Goal: Use online tool/utility: Utilize a website feature to perform a specific function

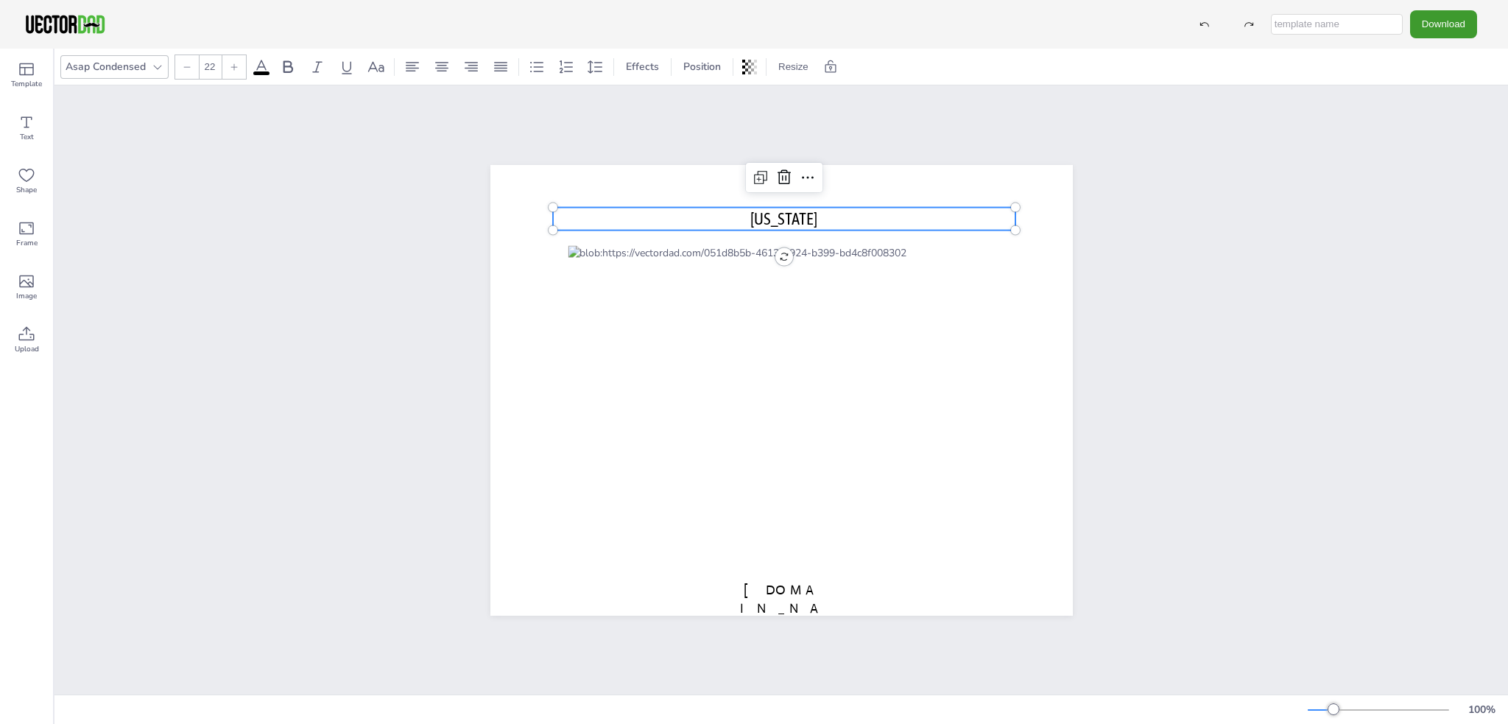
click at [819, 214] on p "[US_STATE]" at bounding box center [784, 218] width 463 height 23
click at [819, 211] on p "[US_STATE]" at bounding box center [784, 218] width 463 height 23
click at [811, 211] on span "[US_STATE]" at bounding box center [783, 217] width 67 height 19
drag, startPoint x: 814, startPoint y: 211, endPoint x: 716, endPoint y: 211, distance: 98.7
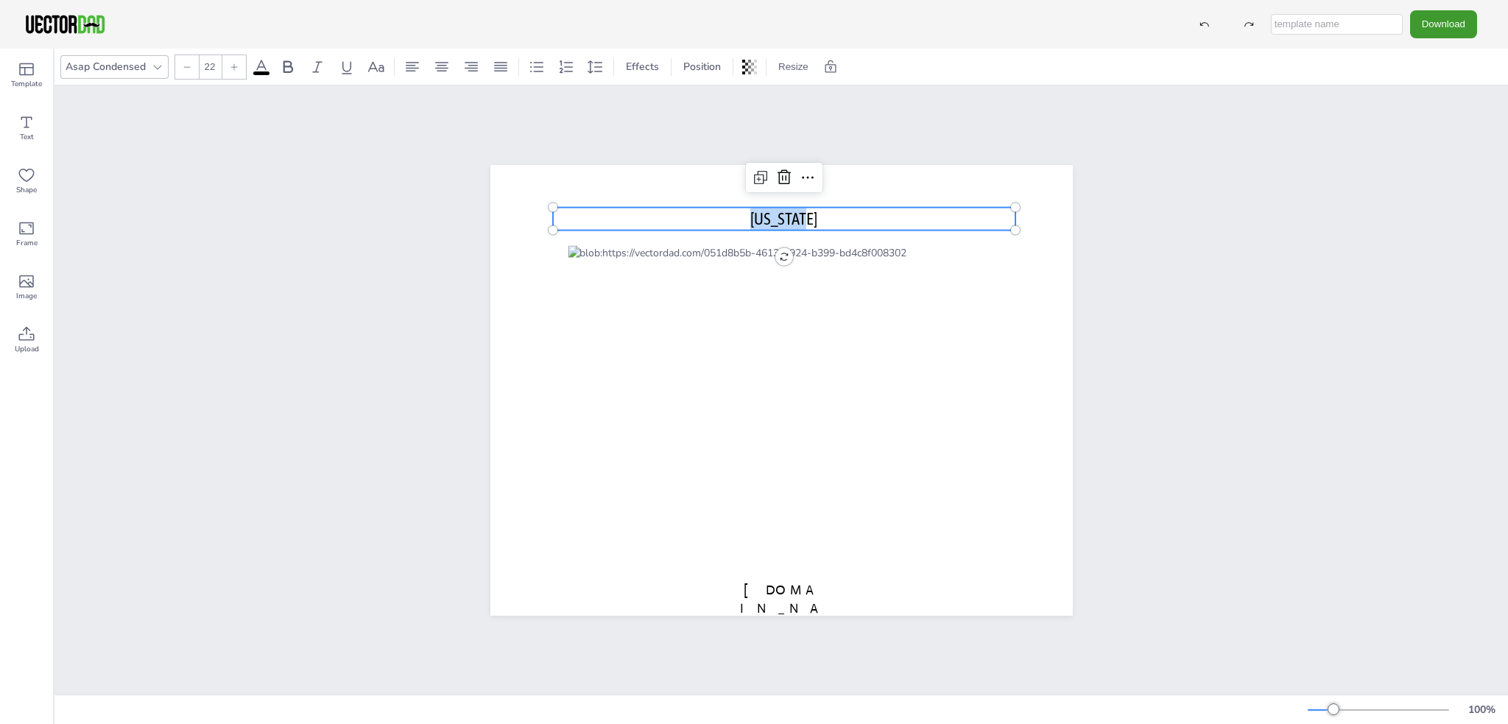
click at [716, 211] on p "[US_STATE]" at bounding box center [784, 218] width 463 height 23
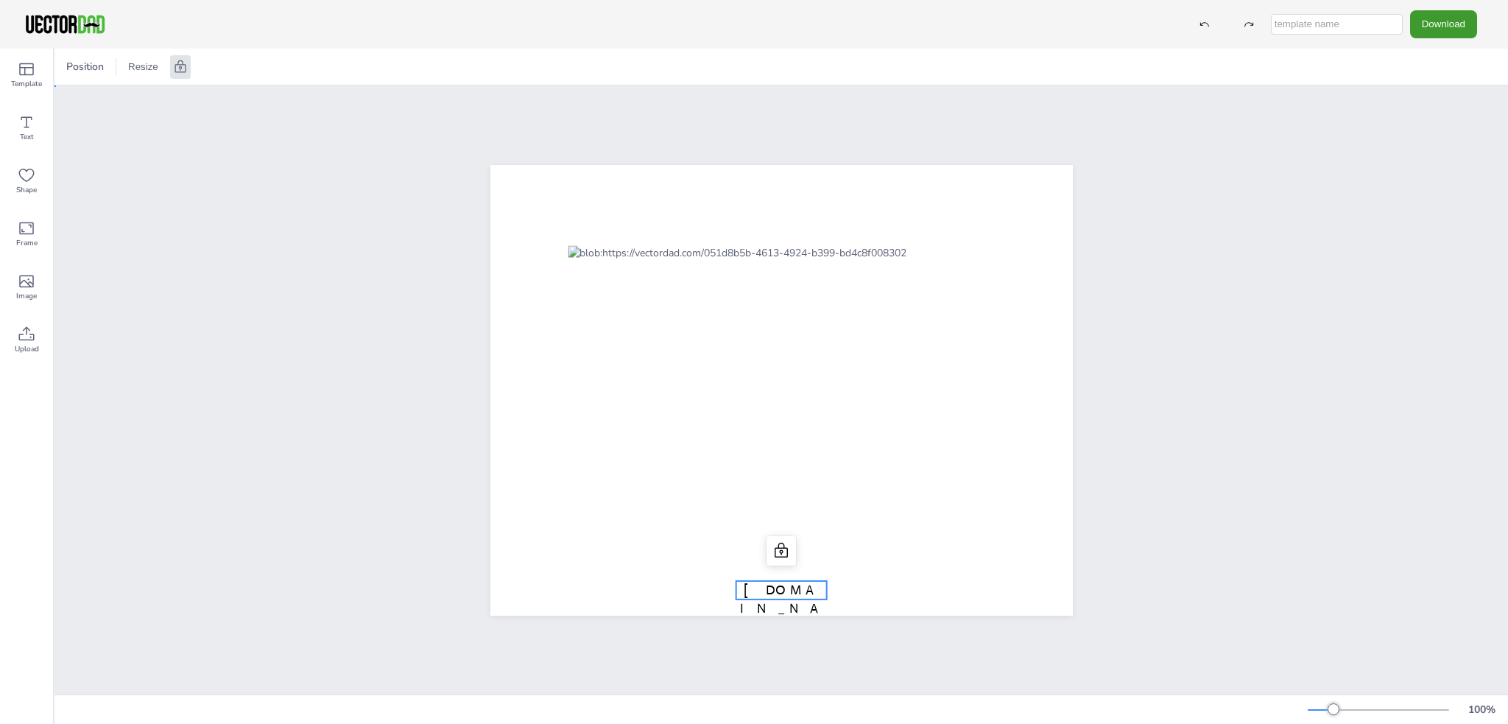
click at [816, 582] on span "[DOMAIN_NAME]" at bounding box center [781, 607] width 82 height 53
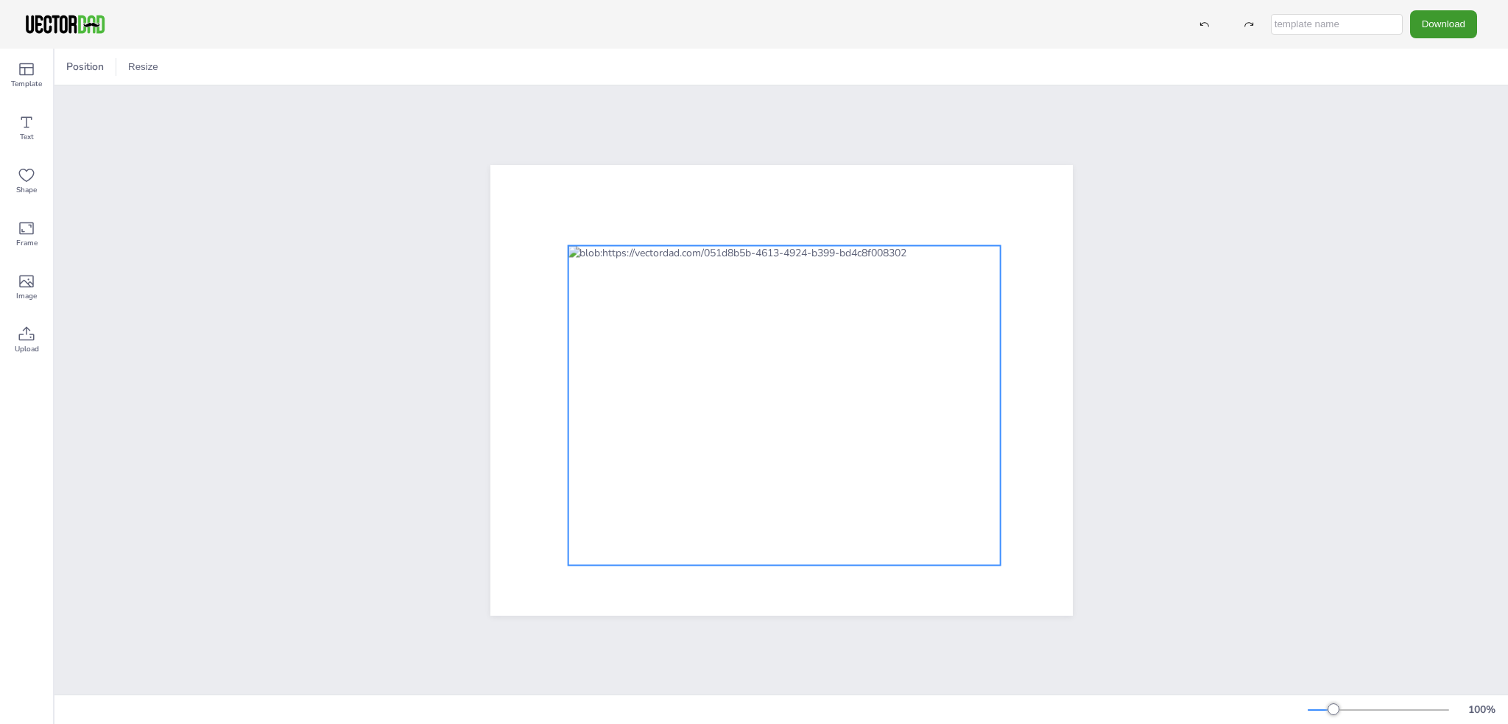
click at [691, 245] on div at bounding box center [784, 405] width 432 height 320
drag, startPoint x: 691, startPoint y: 239, endPoint x: 609, endPoint y: 194, distance: 93.6
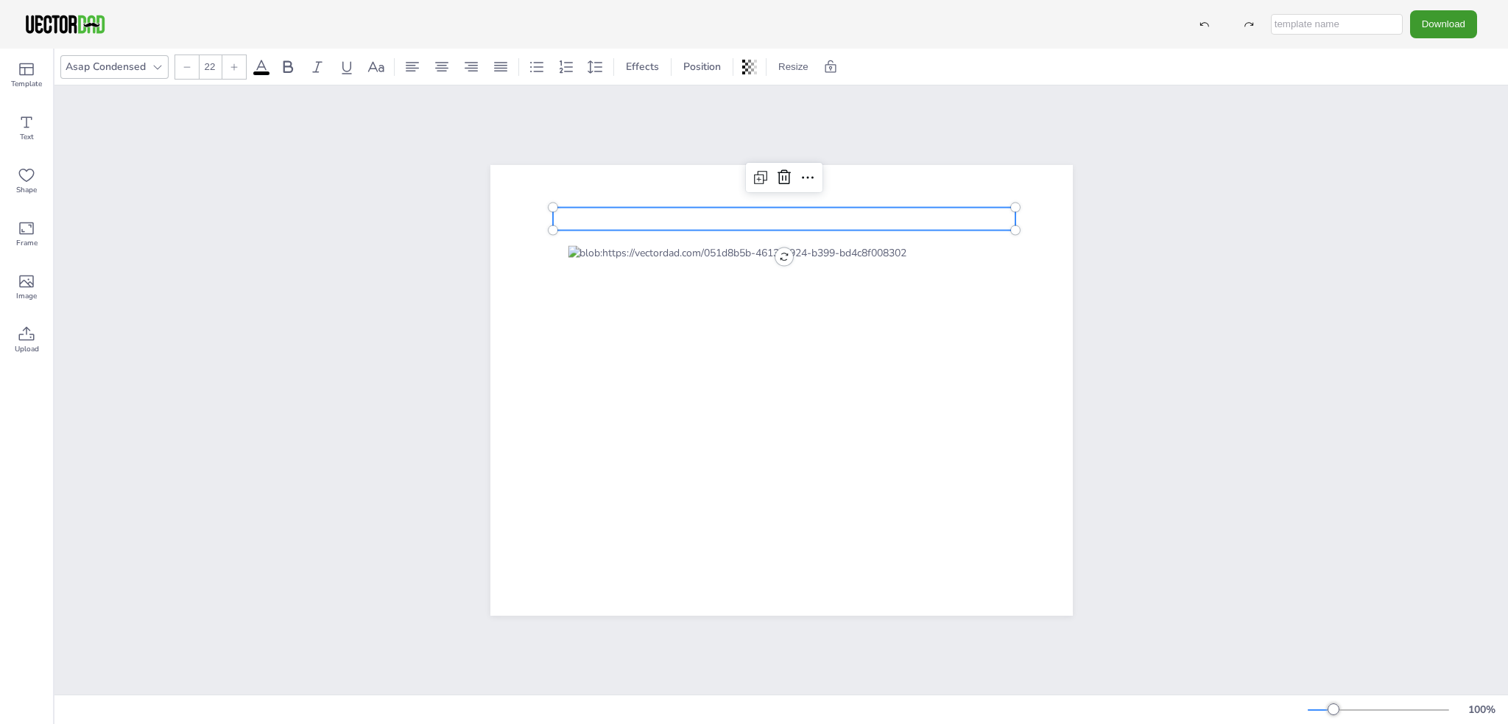
click at [775, 208] on p at bounding box center [784, 218] width 463 height 23
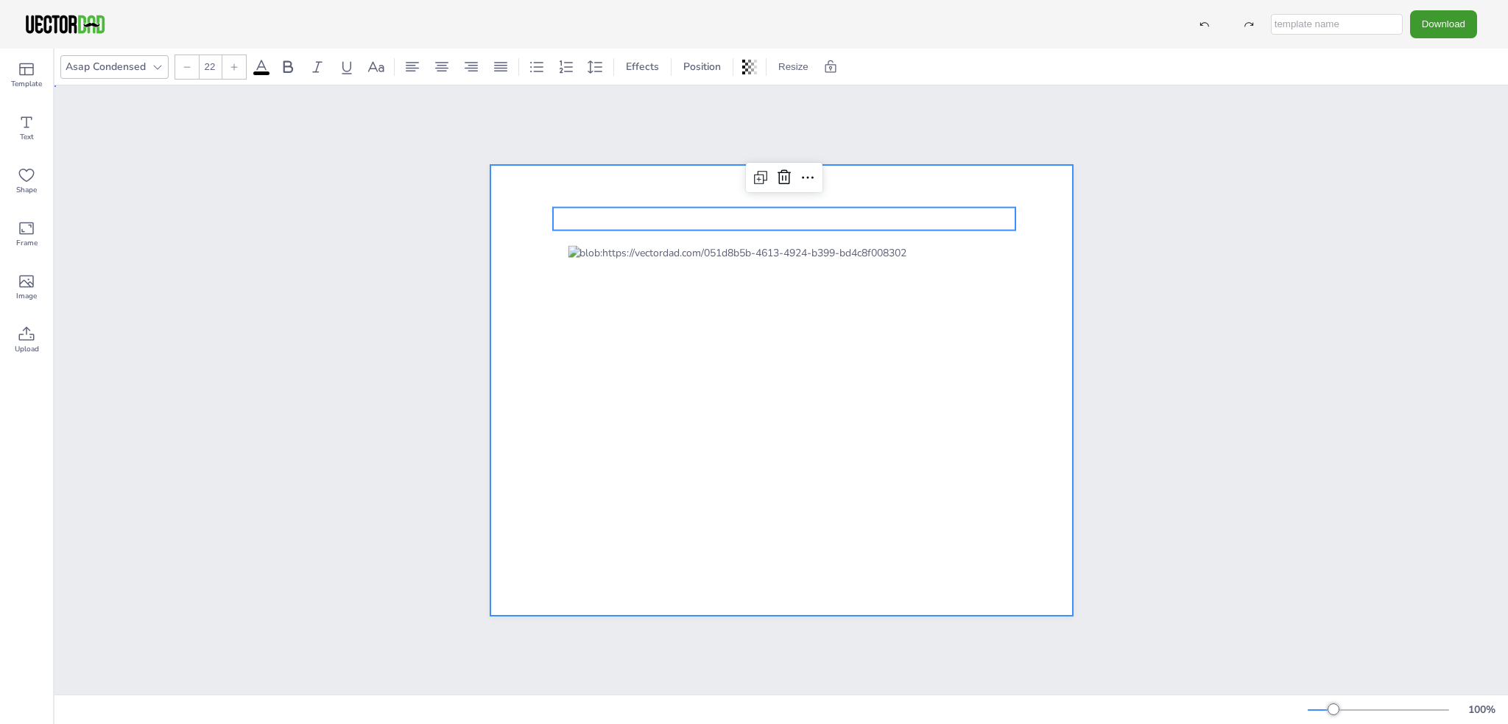
click at [814, 200] on div at bounding box center [781, 390] width 582 height 451
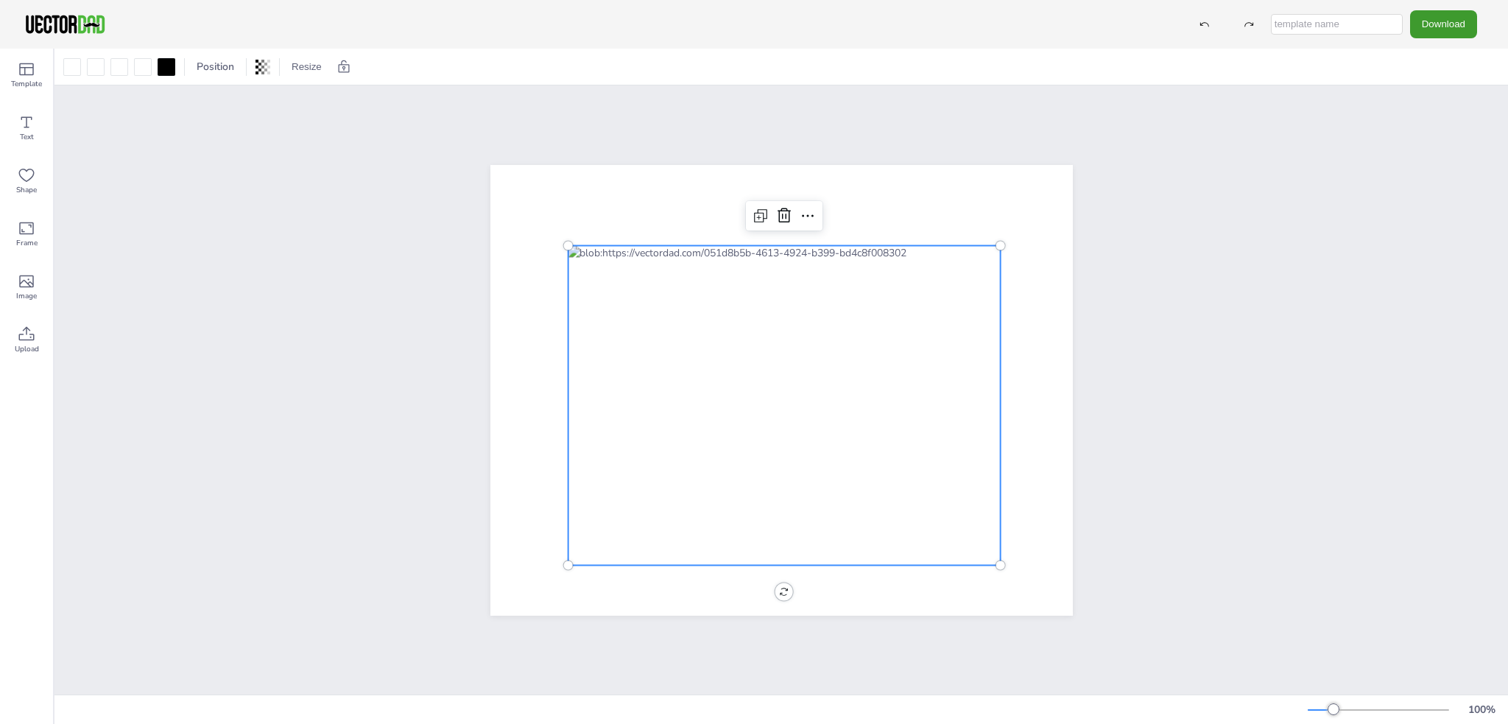
click at [823, 245] on div at bounding box center [784, 405] width 432 height 320
click at [799, 208] on icon at bounding box center [808, 216] width 18 height 18
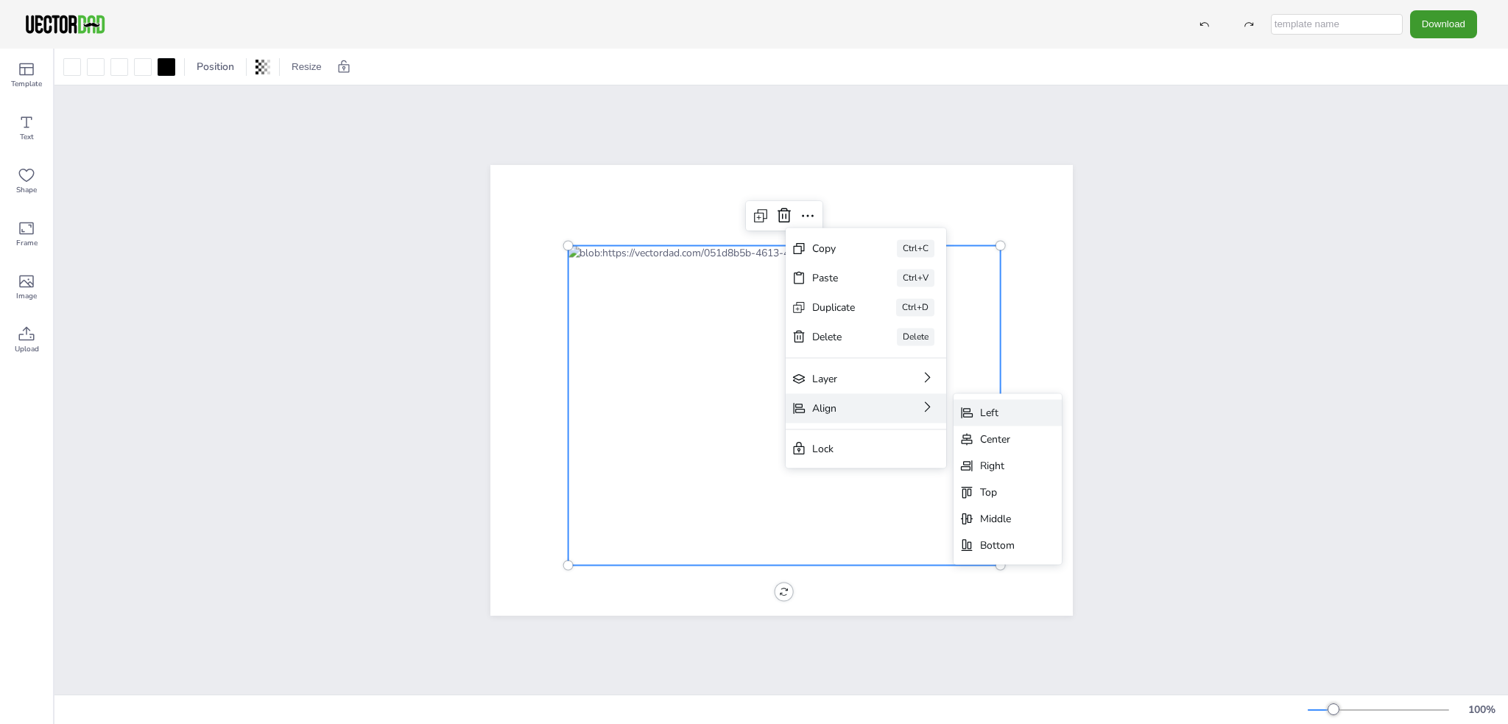
click at [983, 409] on div "Left" at bounding box center [997, 413] width 35 height 14
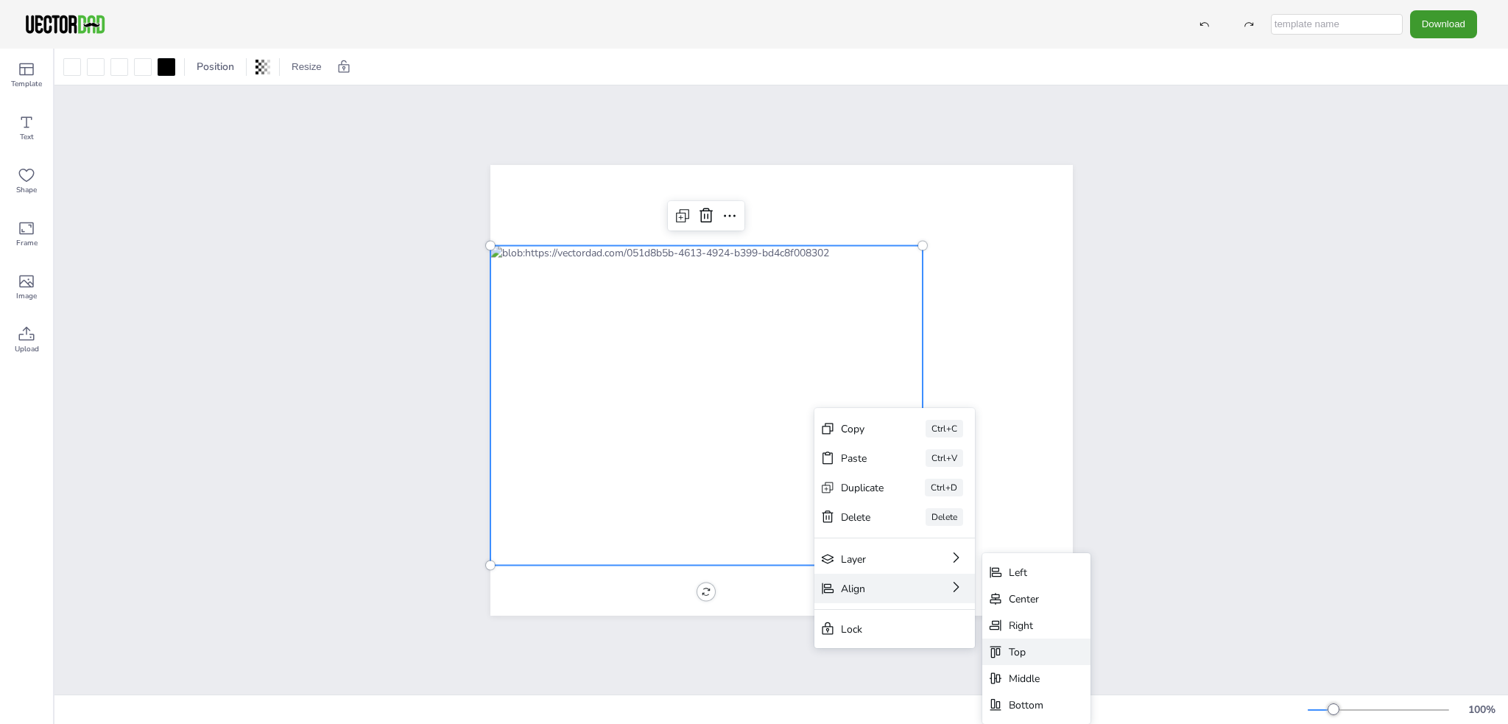
click at [1024, 649] on div "Top" at bounding box center [1026, 652] width 35 height 14
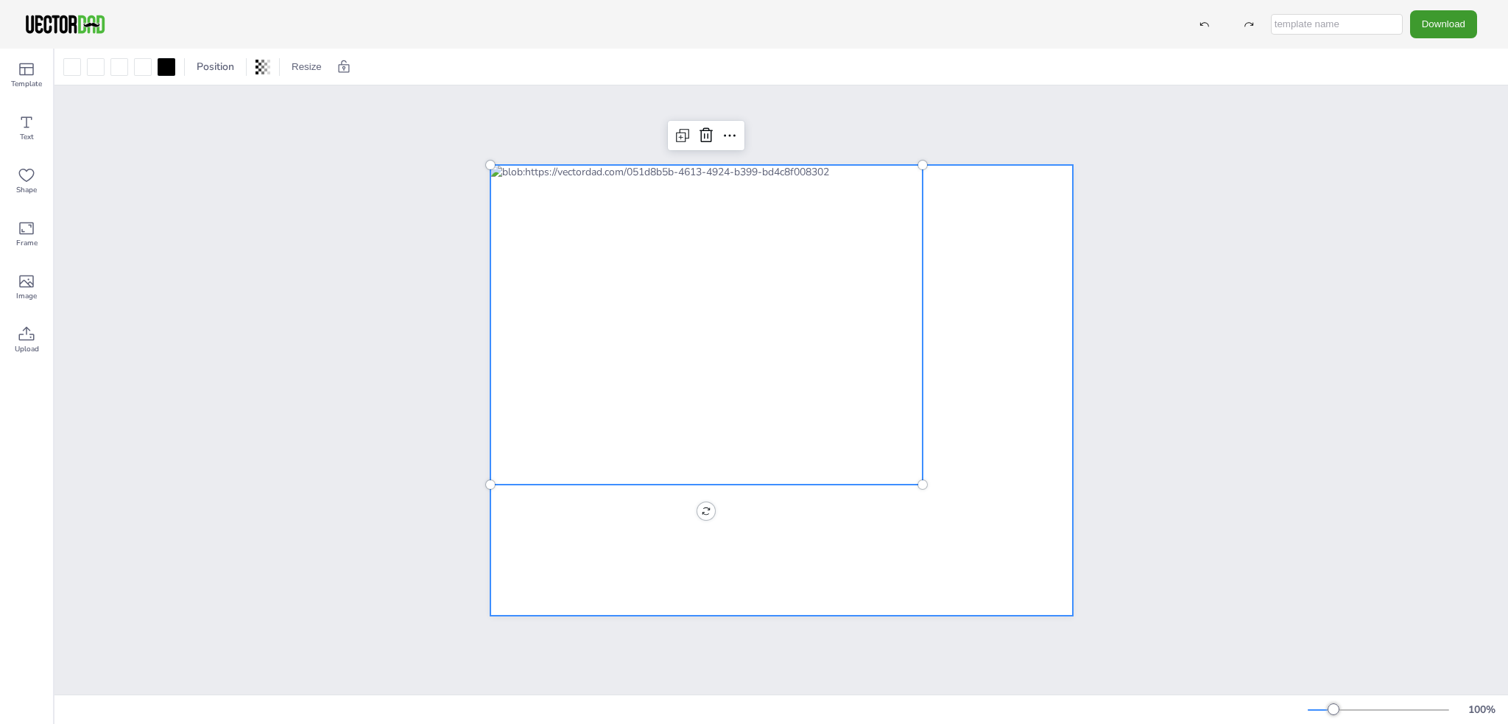
click at [860, 563] on div at bounding box center [781, 390] width 582 height 451
click at [971, 487] on div at bounding box center [781, 390] width 582 height 451
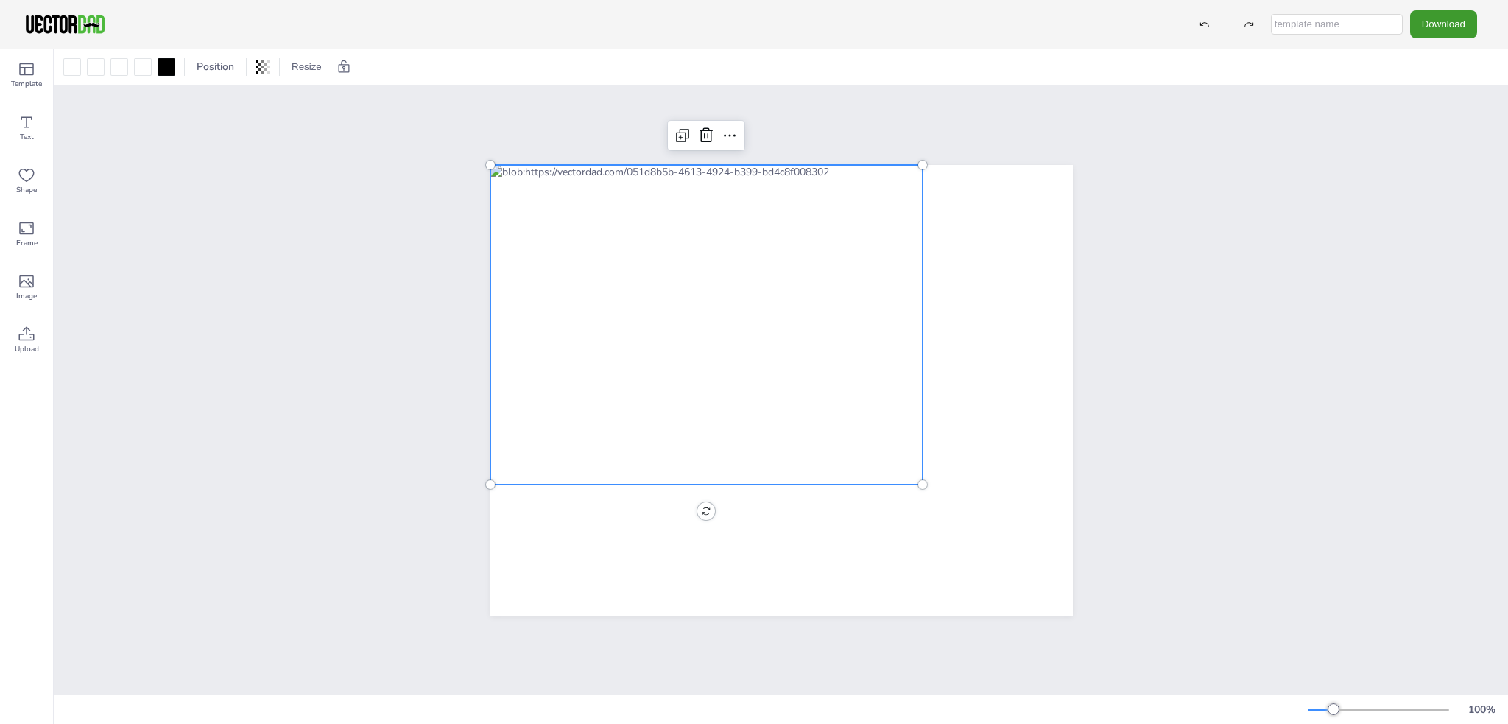
click at [889, 394] on div at bounding box center [706, 325] width 432 height 320
click at [674, 130] on icon at bounding box center [683, 136] width 18 height 18
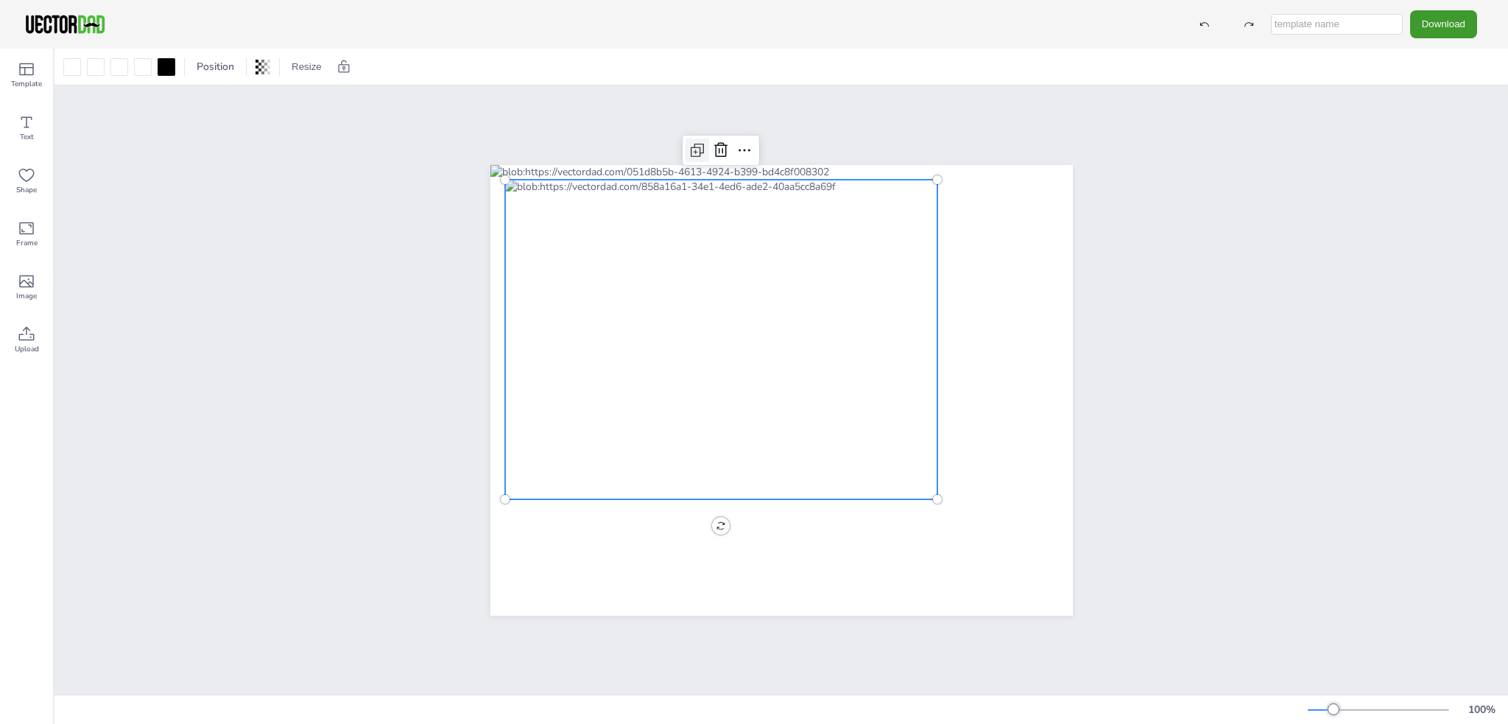
click at [692, 143] on icon at bounding box center [697, 150] width 18 height 18
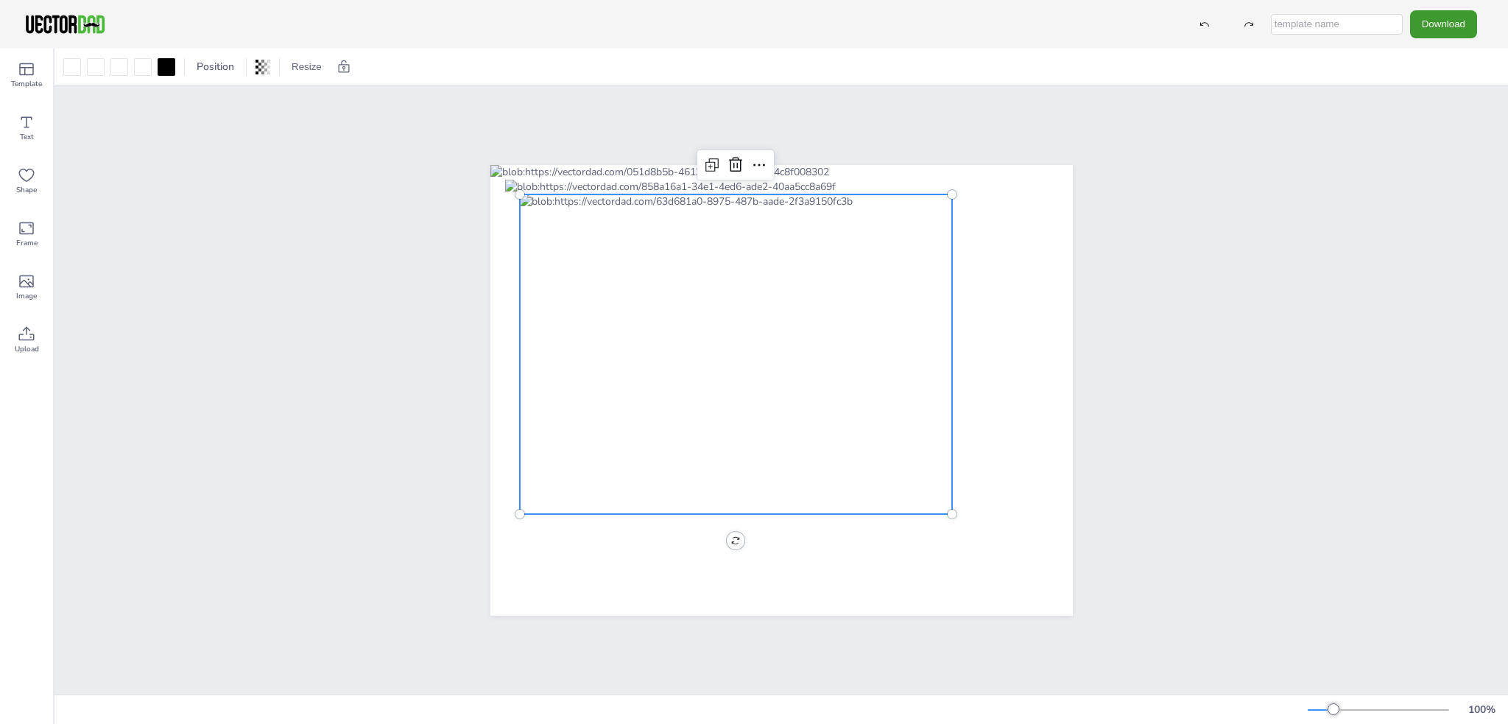
click at [680, 231] on div at bounding box center [736, 354] width 432 height 320
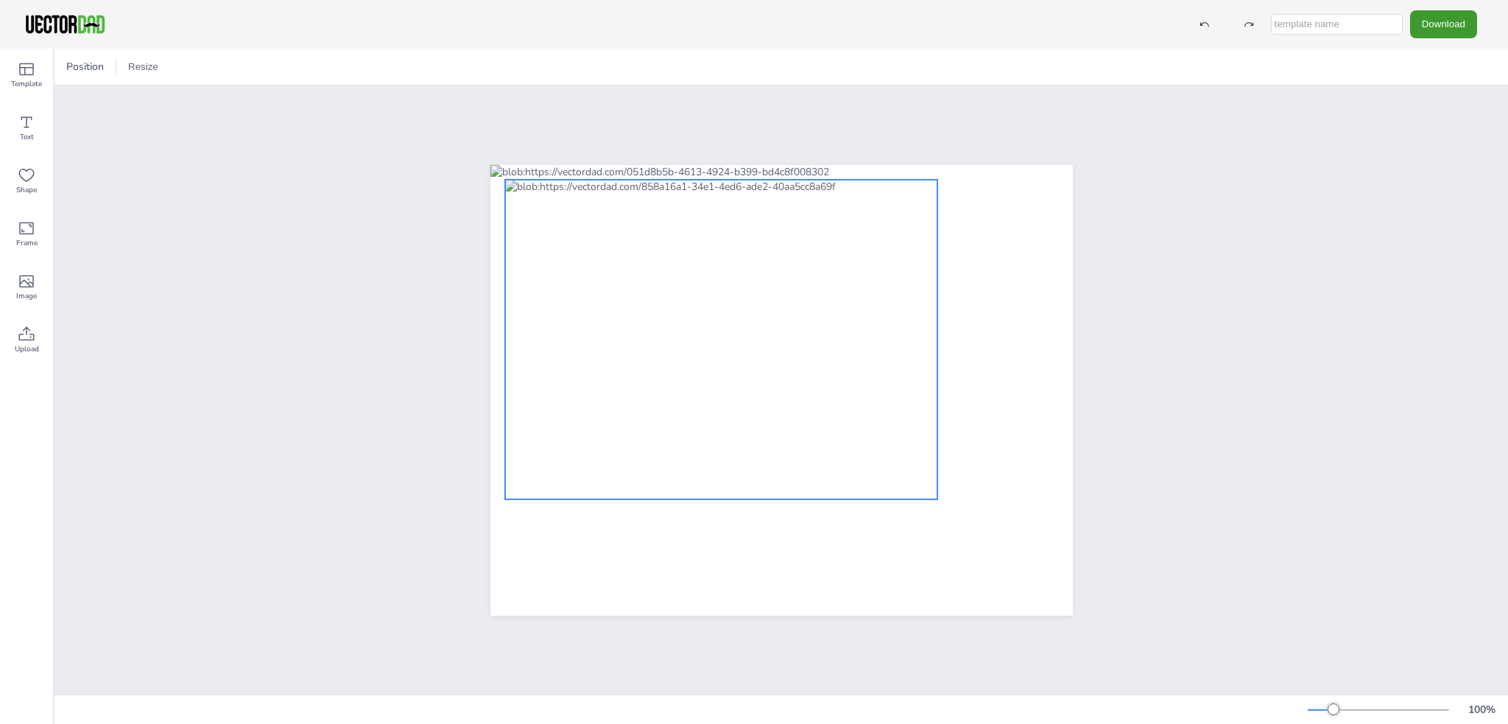
click at [680, 236] on div at bounding box center [721, 340] width 432 height 320
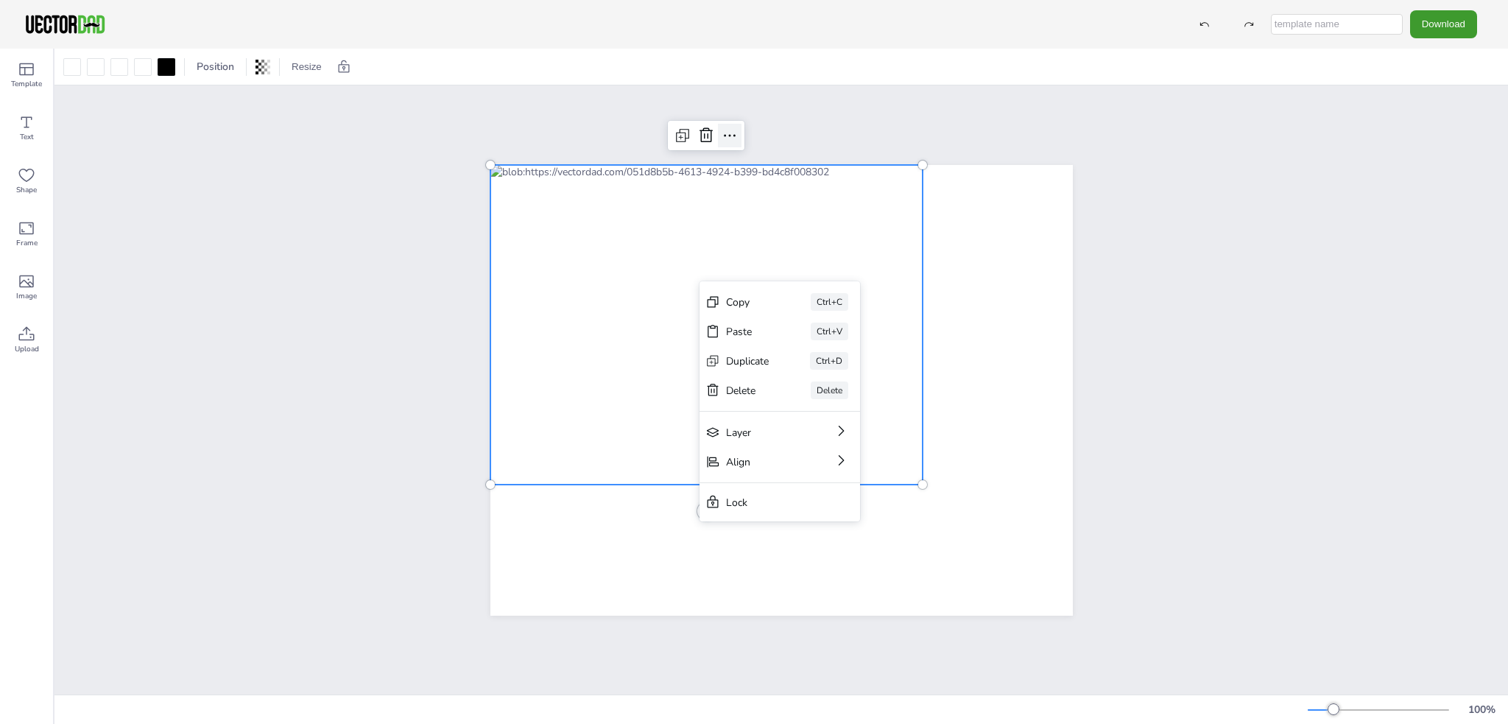
click at [730, 130] on icon at bounding box center [730, 136] width 18 height 18
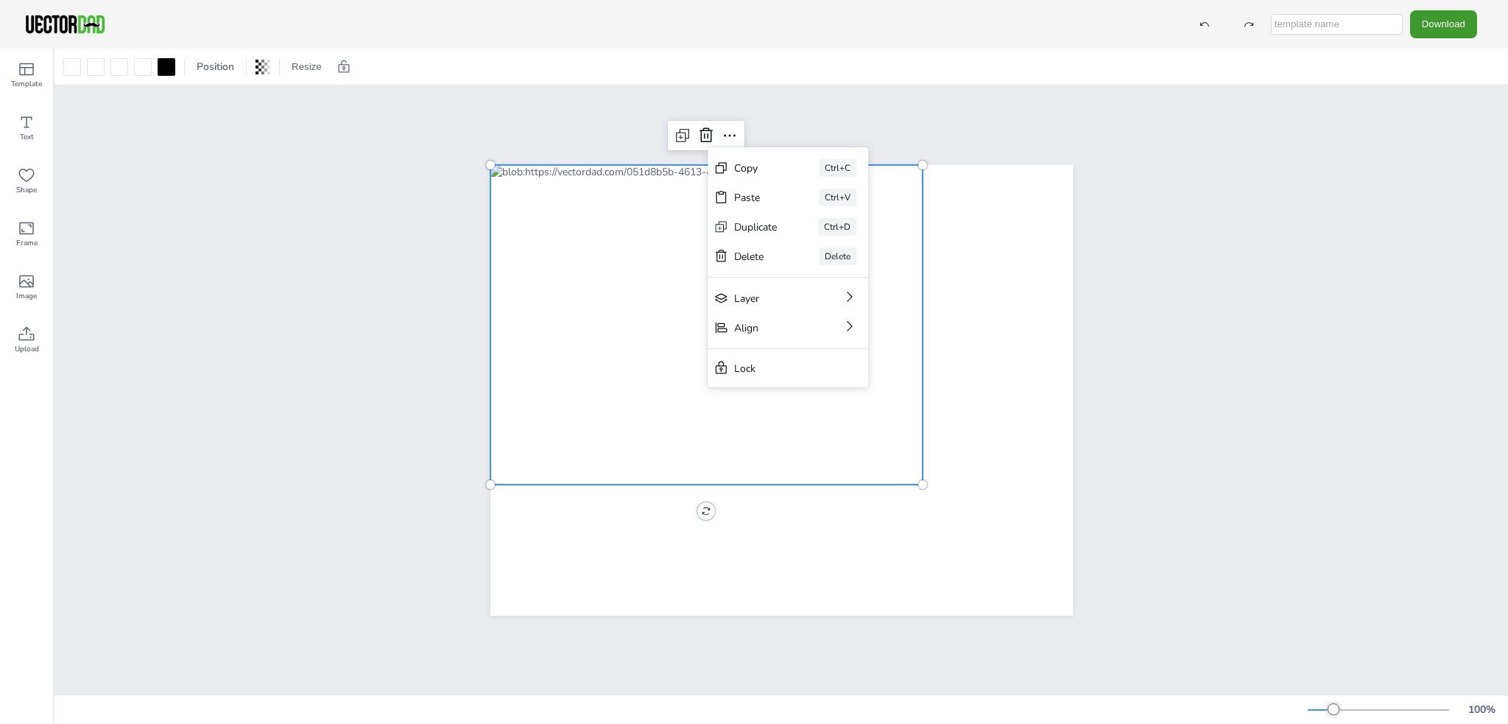
click at [775, 459] on div at bounding box center [706, 325] width 432 height 320
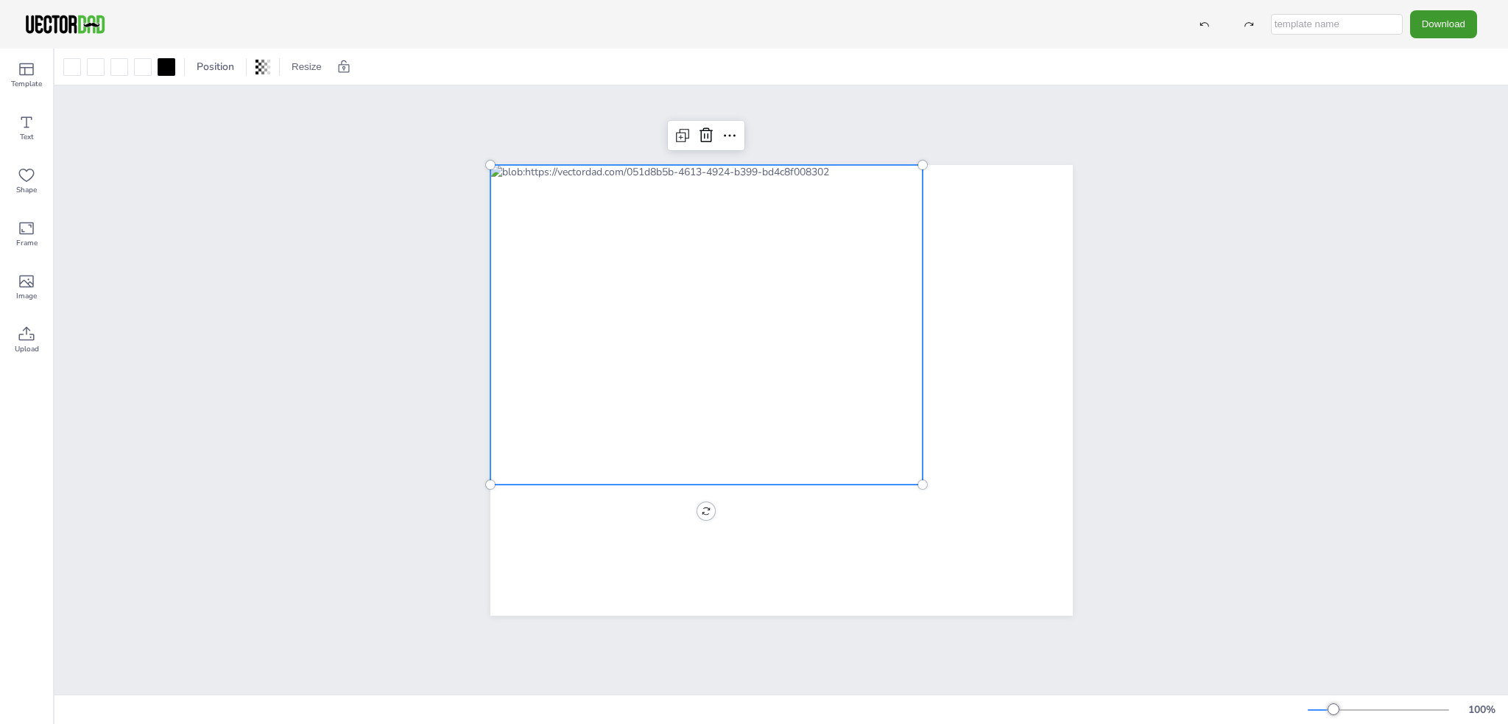
click at [780, 459] on div at bounding box center [706, 325] width 432 height 320
click at [303, 60] on button "Resize" at bounding box center [307, 67] width 42 height 24
click at [350, 94] on li "US Letter Landscape (11in x 8.5in)" at bounding box center [375, 96] width 178 height 29
click at [309, 66] on button "Resize" at bounding box center [307, 67] width 42 height 24
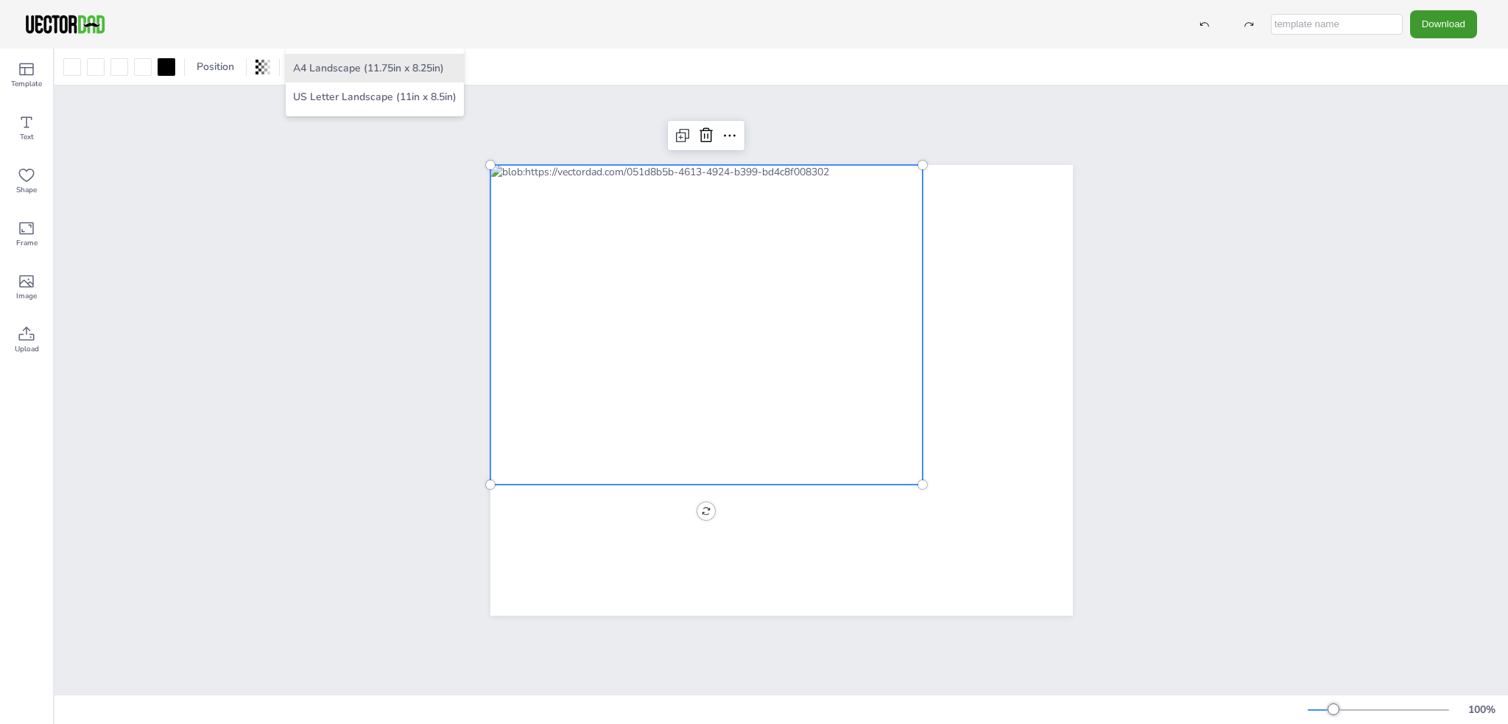
click at [309, 66] on li "A4 Landscape (11.75in x 8.25in)" at bounding box center [375, 68] width 178 height 29
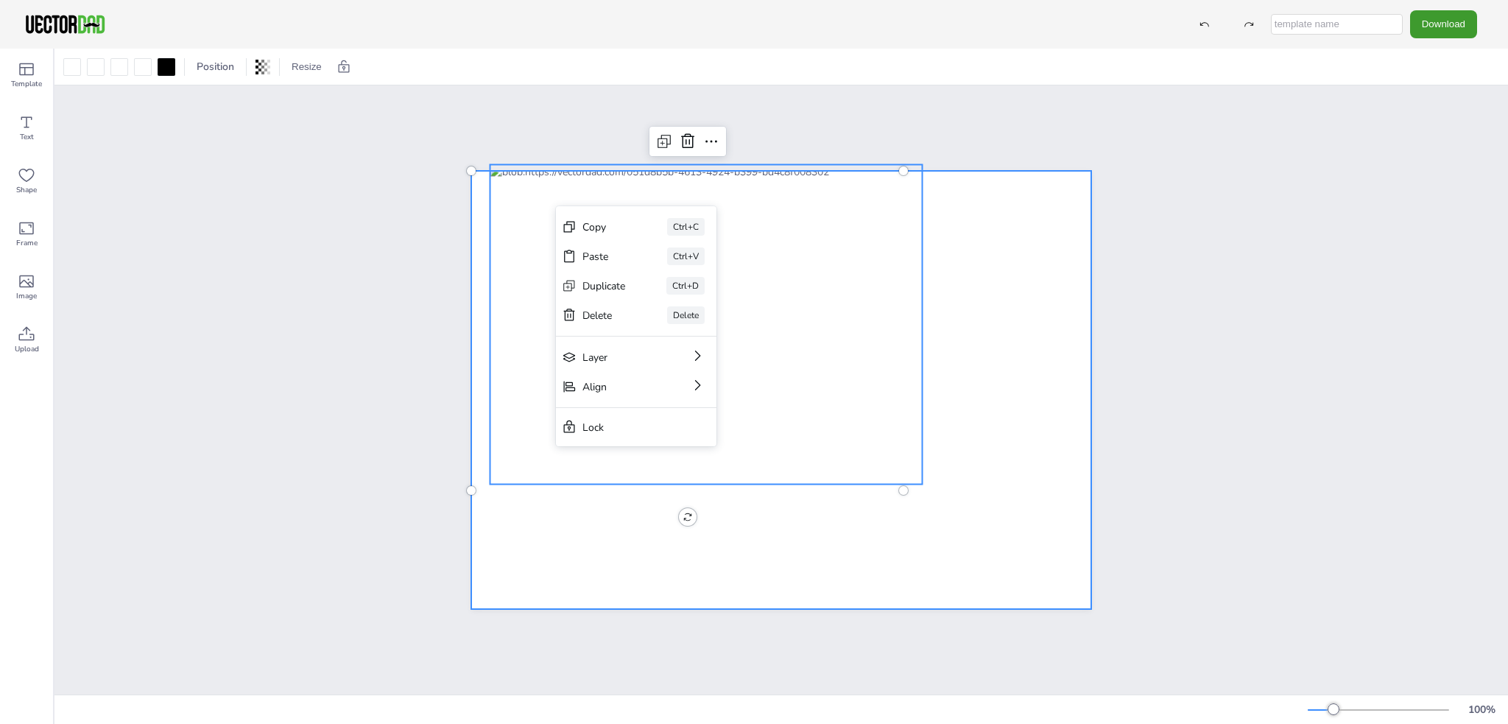
click at [707, 496] on div at bounding box center [781, 390] width 620 height 438
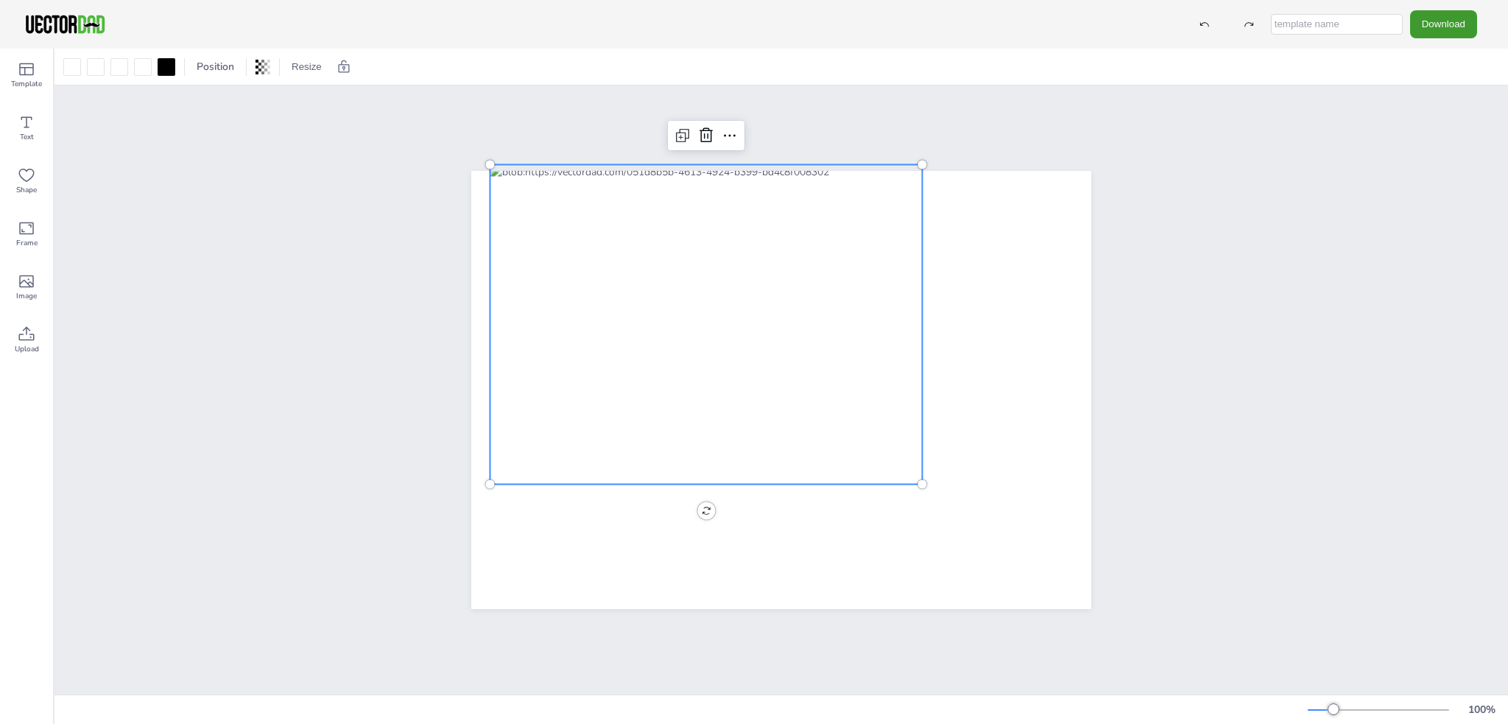
click at [783, 473] on div at bounding box center [706, 325] width 432 height 320
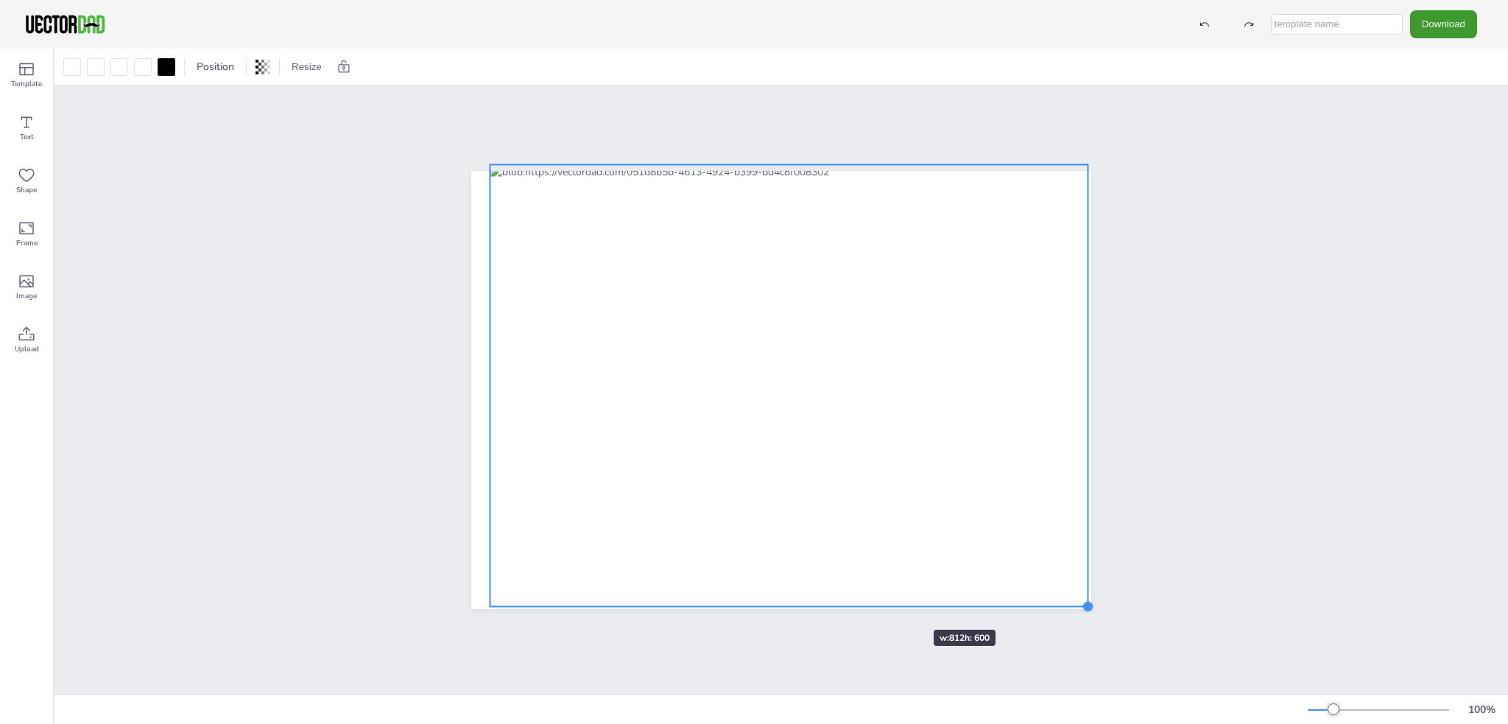
drag, startPoint x: 916, startPoint y: 481, endPoint x: 889, endPoint y: 603, distance: 125.1
click at [889, 603] on div at bounding box center [781, 390] width 664 height 482
click at [769, 342] on div at bounding box center [789, 386] width 598 height 442
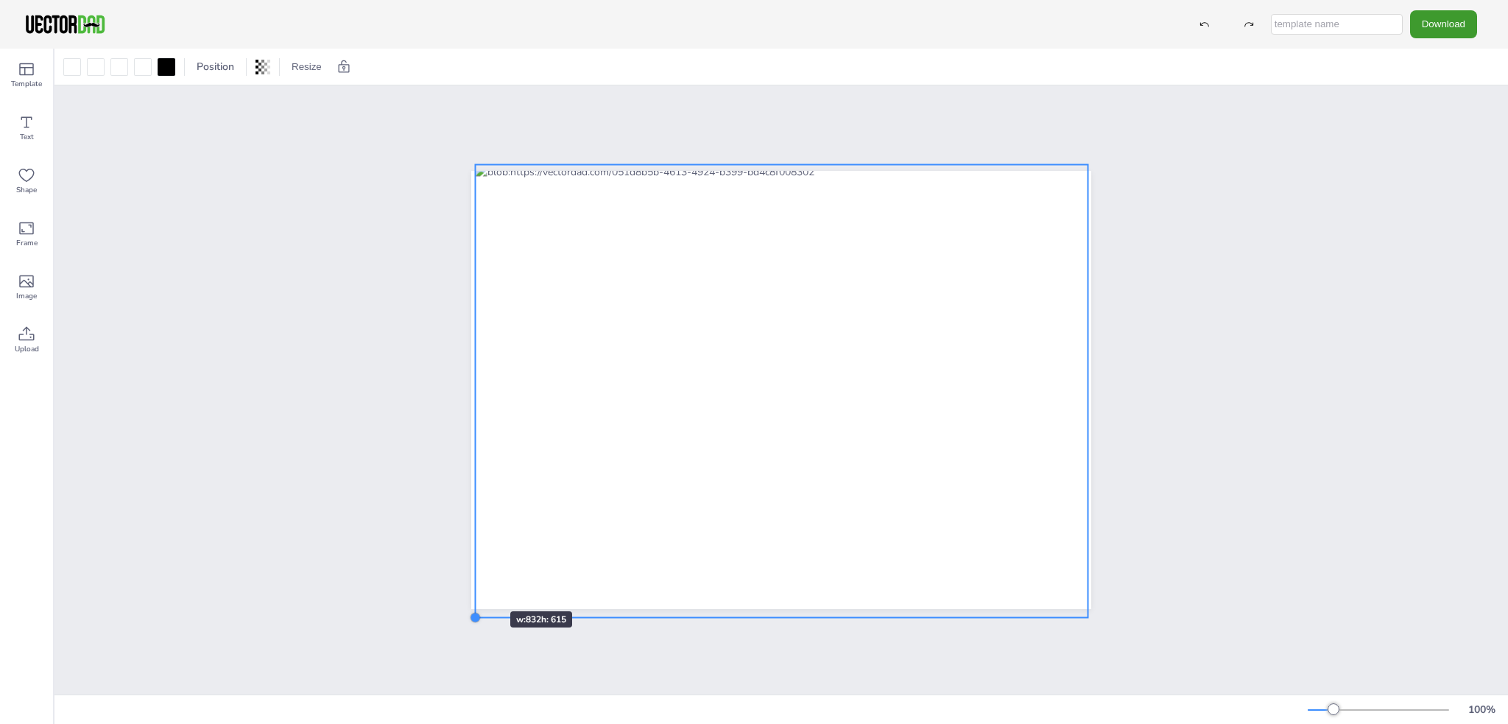
drag, startPoint x: 481, startPoint y: 596, endPoint x: 466, endPoint y: 585, distance: 18.9
click at [471, 585] on div at bounding box center [781, 390] width 620 height 438
click at [1187, 335] on div at bounding box center [780, 389] width 1453 height 609
click at [788, 577] on div at bounding box center [782, 391] width 613 height 453
drag, startPoint x: 1078, startPoint y: 607, endPoint x: 1068, endPoint y: 586, distance: 22.7
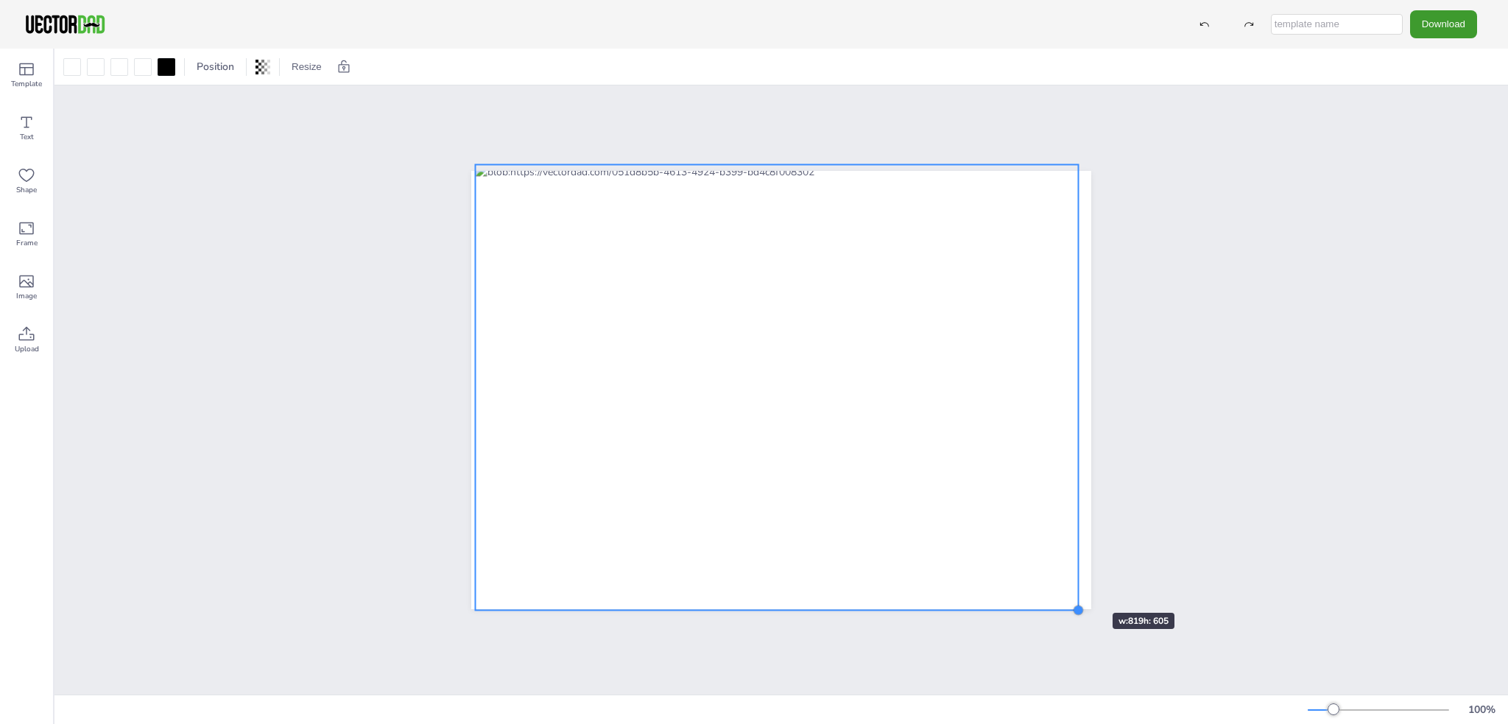
click at [1068, 586] on div at bounding box center [781, 390] width 620 height 438
click at [1155, 571] on div at bounding box center [780, 389] width 1453 height 609
click at [878, 197] on div at bounding box center [777, 387] width 603 height 445
click at [798, 128] on icon at bounding box center [801, 136] width 18 height 18
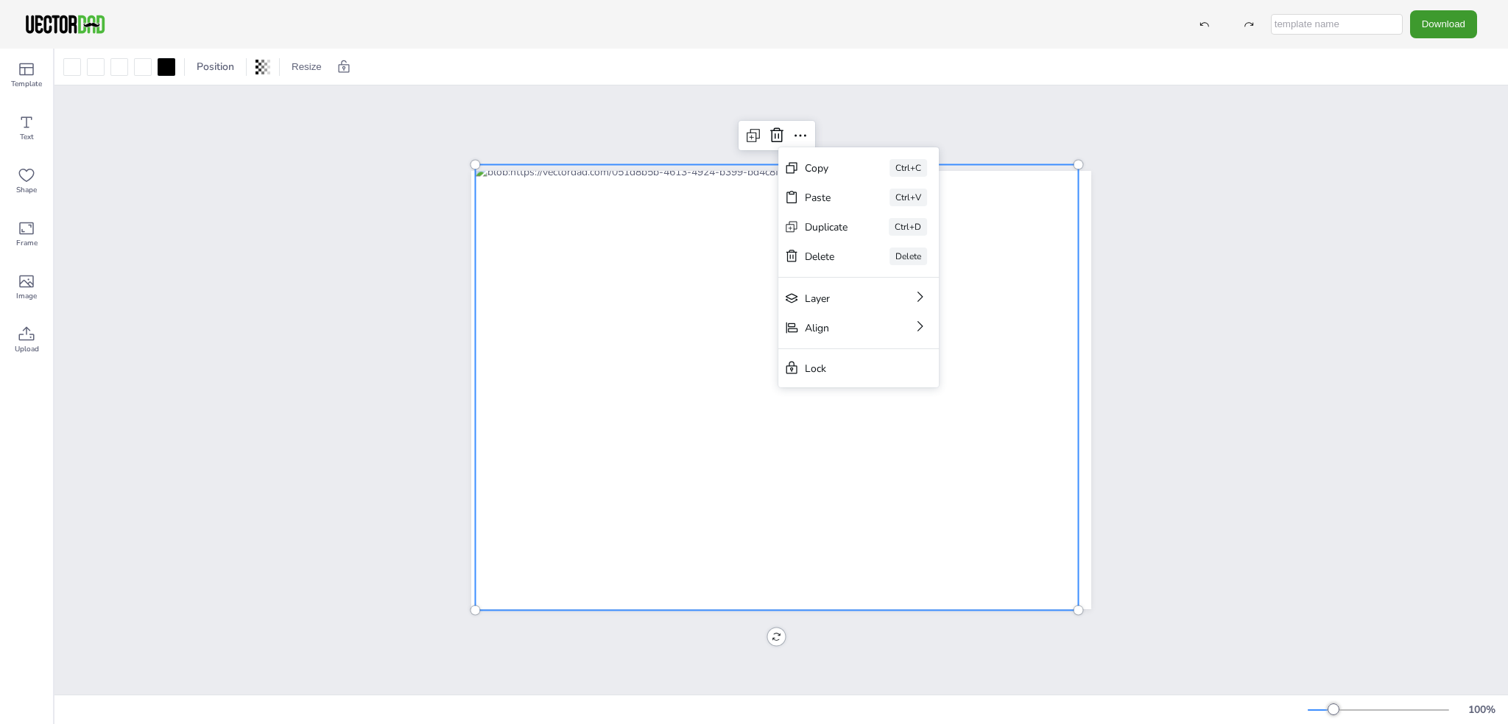
click at [592, 453] on div at bounding box center [777, 387] width 603 height 445
click at [20, 280] on icon at bounding box center [26, 281] width 15 height 13
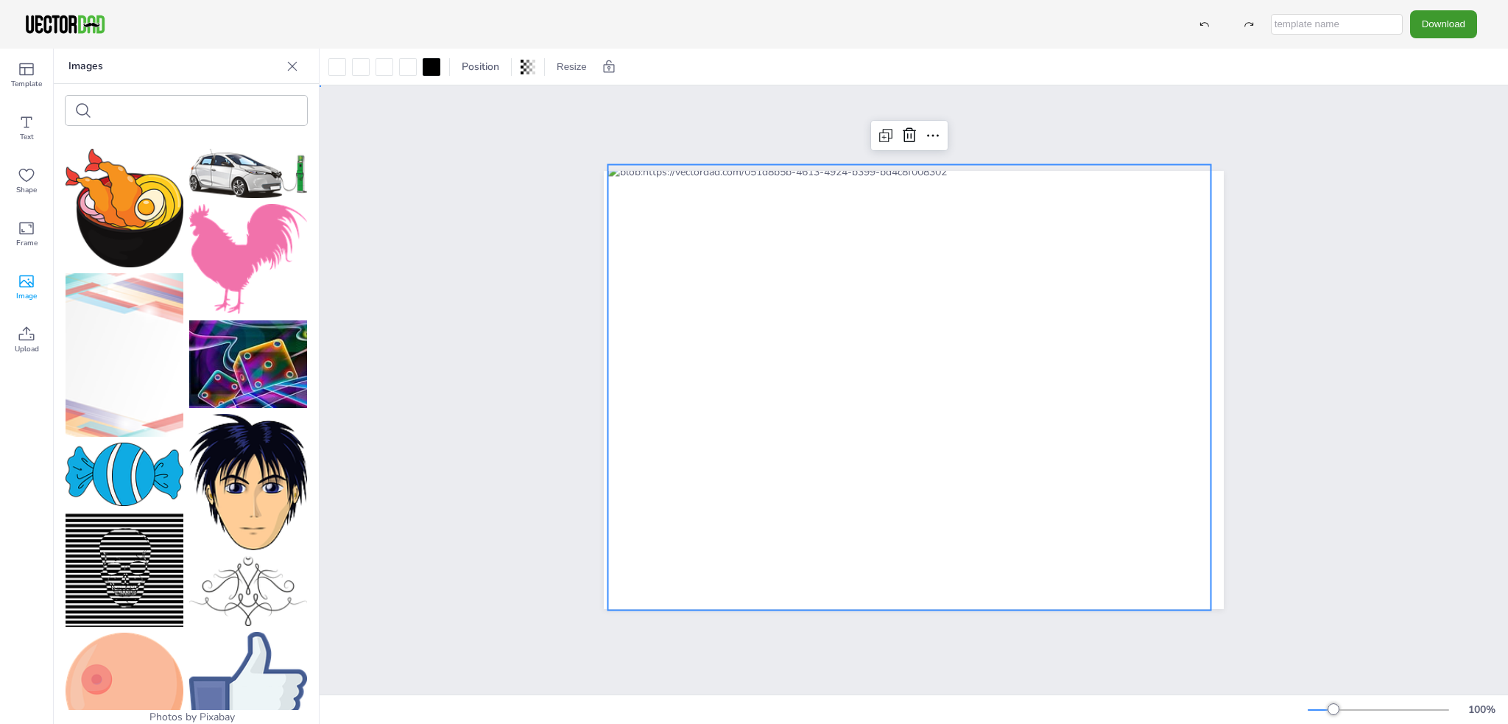
click at [402, 178] on div at bounding box center [914, 389] width 1188 height 609
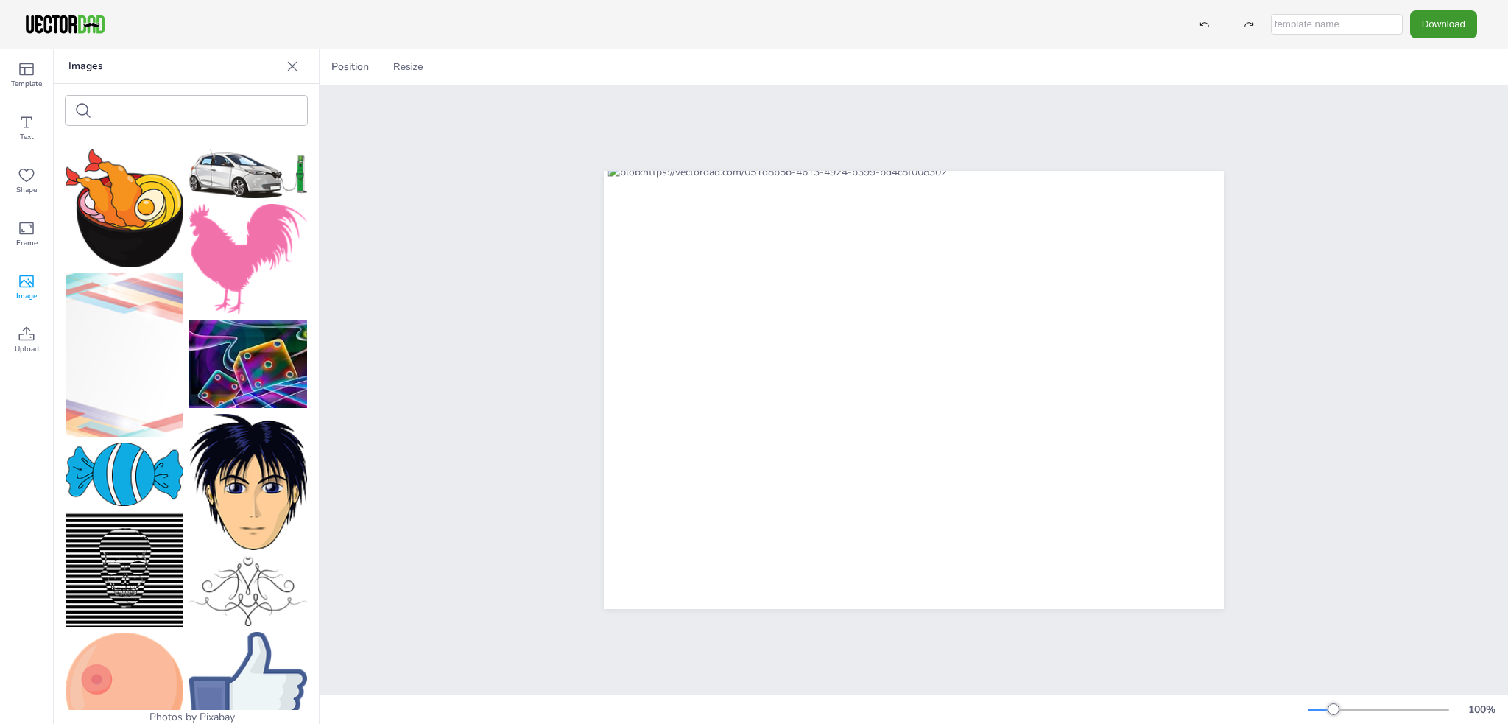
click at [92, 108] on div at bounding box center [187, 110] width 242 height 29
click at [27, 120] on icon at bounding box center [27, 122] width 18 height 18
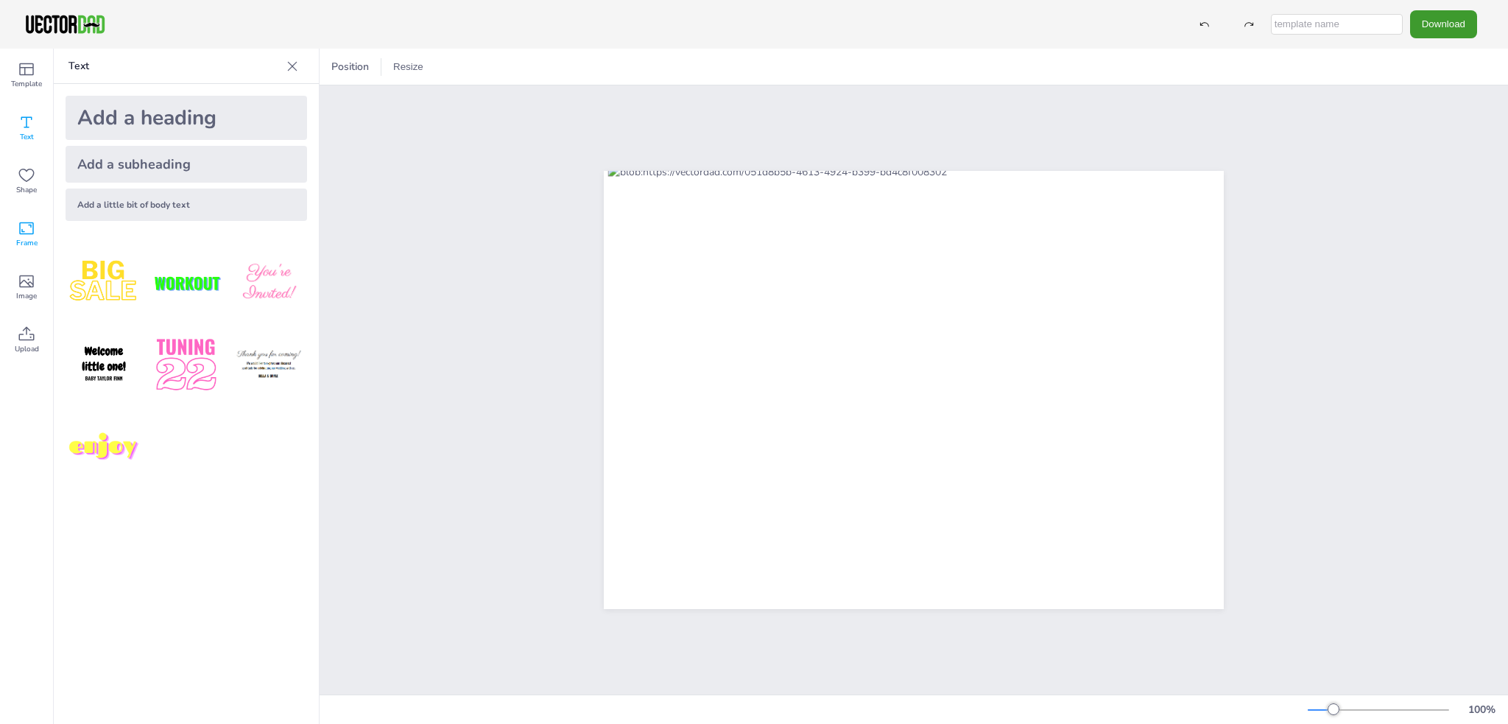
click at [22, 229] on icon at bounding box center [26, 228] width 15 height 13
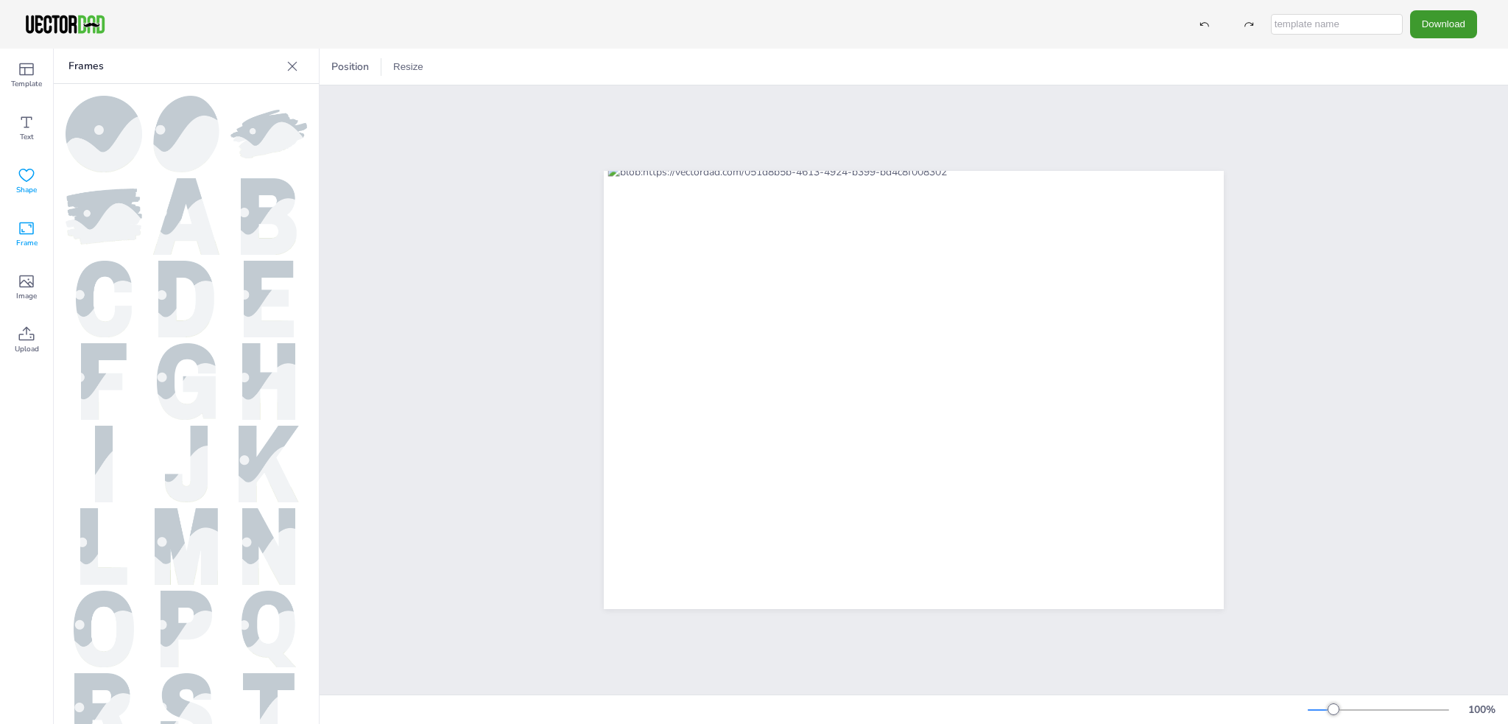
click at [23, 176] on icon at bounding box center [27, 175] width 18 height 18
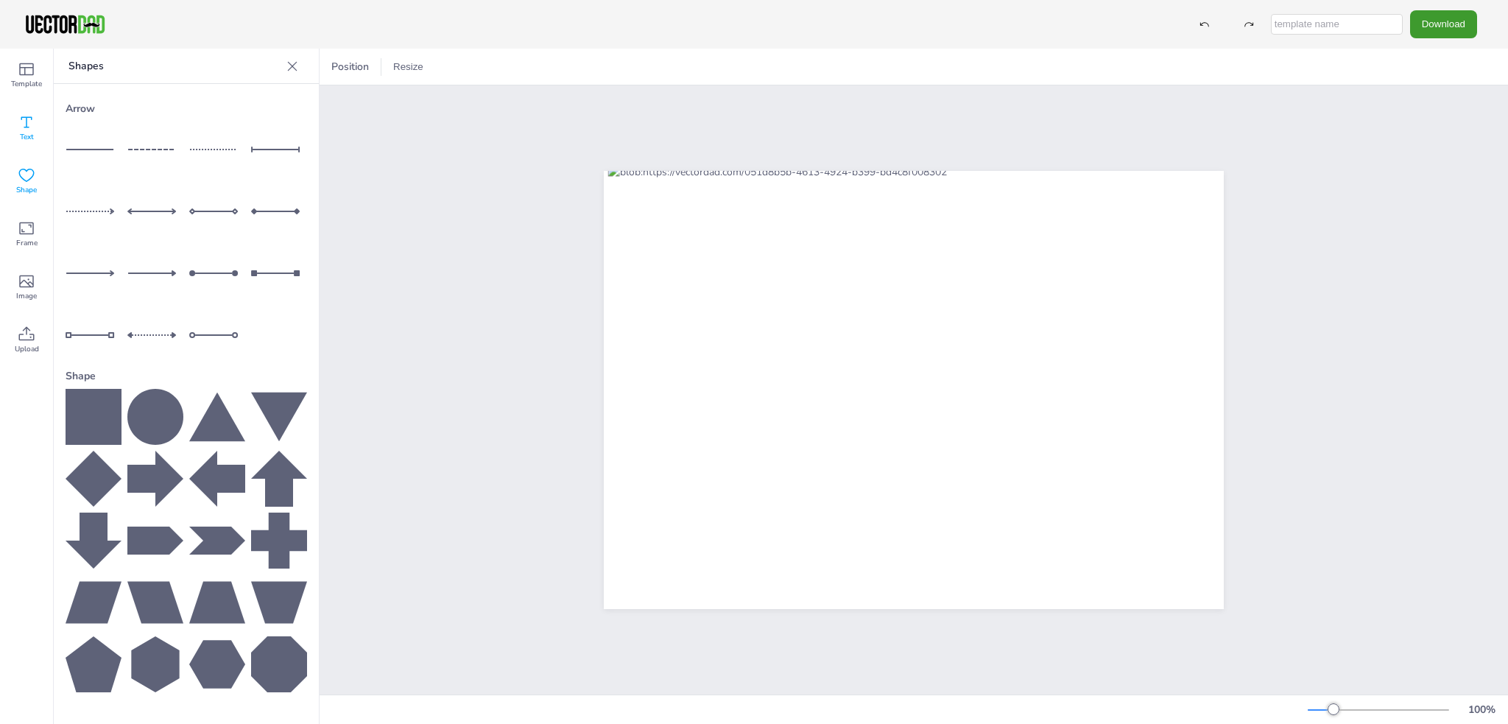
click at [29, 122] on icon at bounding box center [27, 122] width 18 height 18
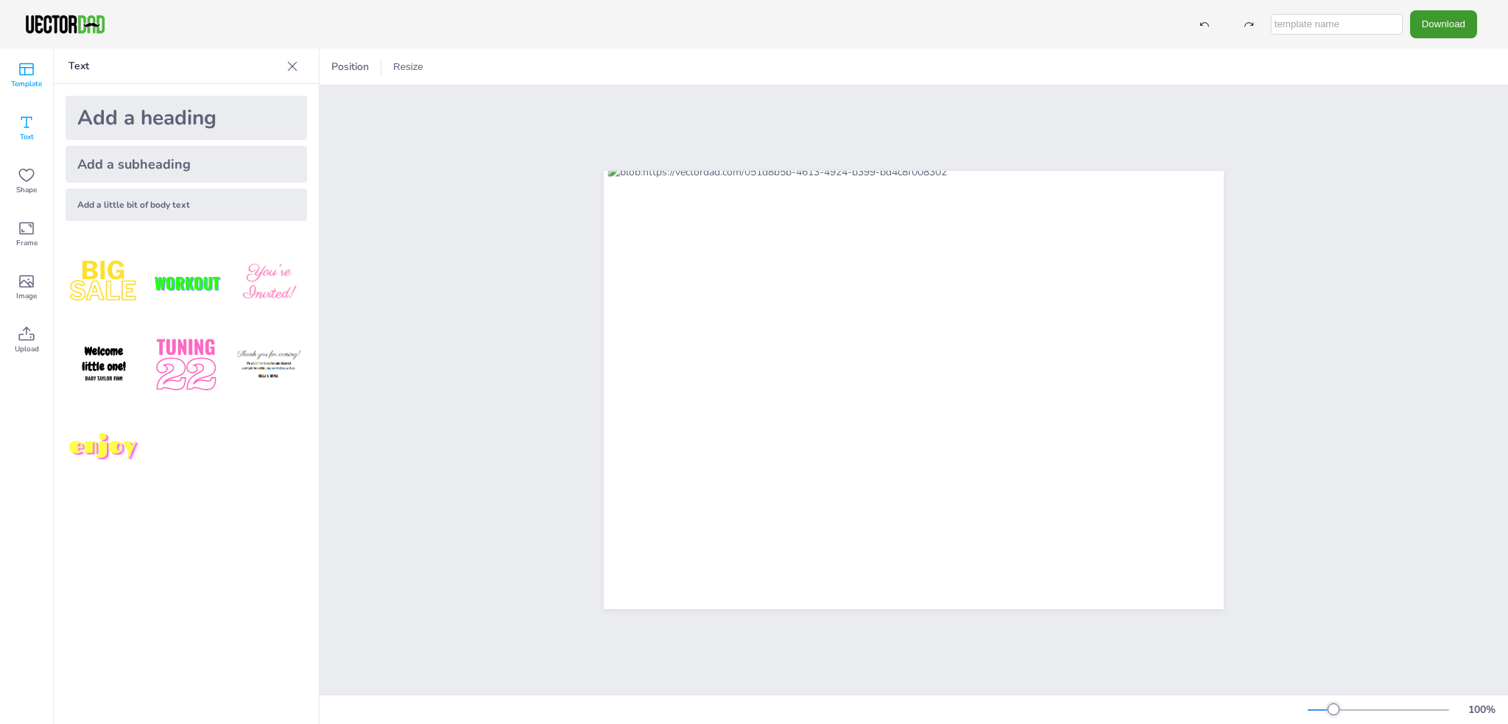
click at [24, 67] on icon at bounding box center [27, 69] width 18 height 18
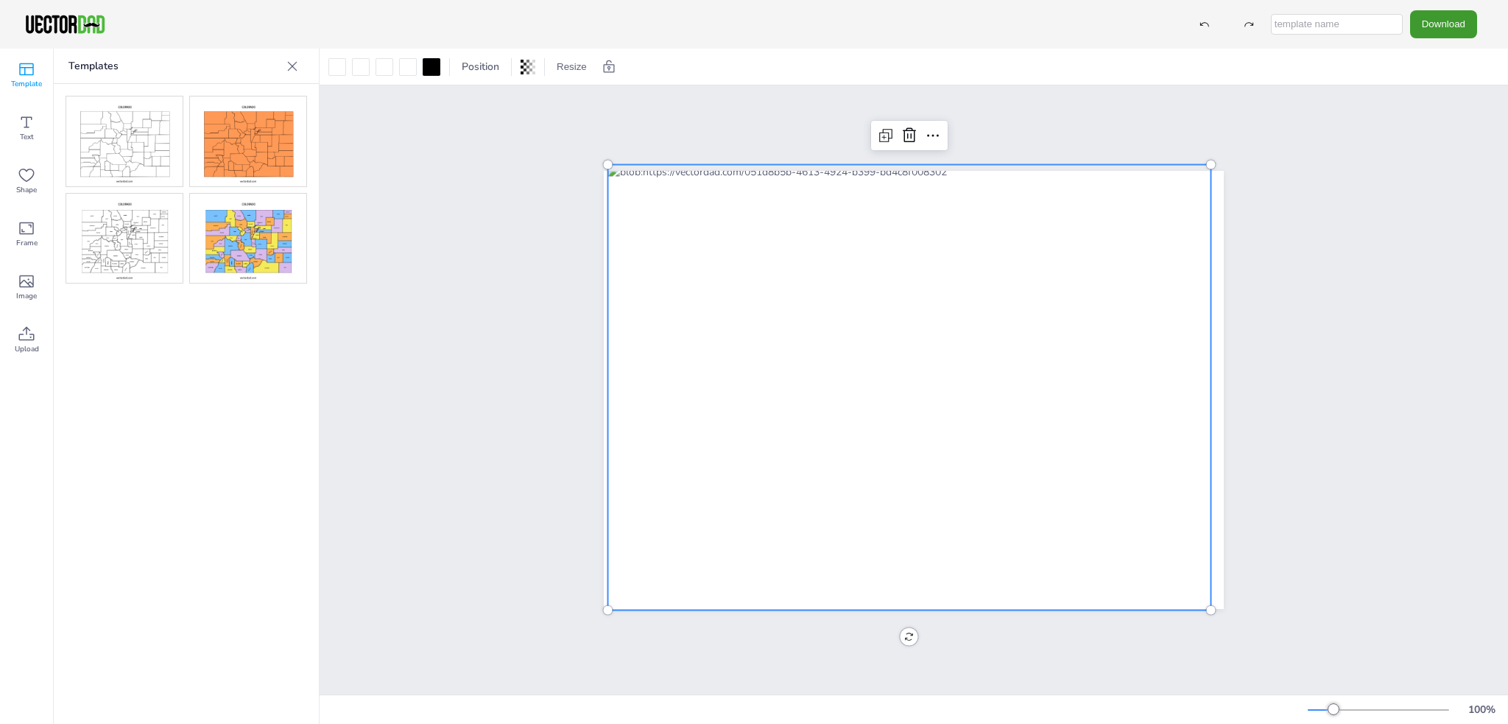
click at [657, 369] on div at bounding box center [909, 387] width 603 height 445
click at [925, 127] on icon at bounding box center [933, 136] width 18 height 18
click at [1301, 414] on div "Copy Ctrl+C Paste Ctrl+V Duplicate Ctrl+D Delete Delete Layer Align Lock" at bounding box center [914, 389] width 1188 height 609
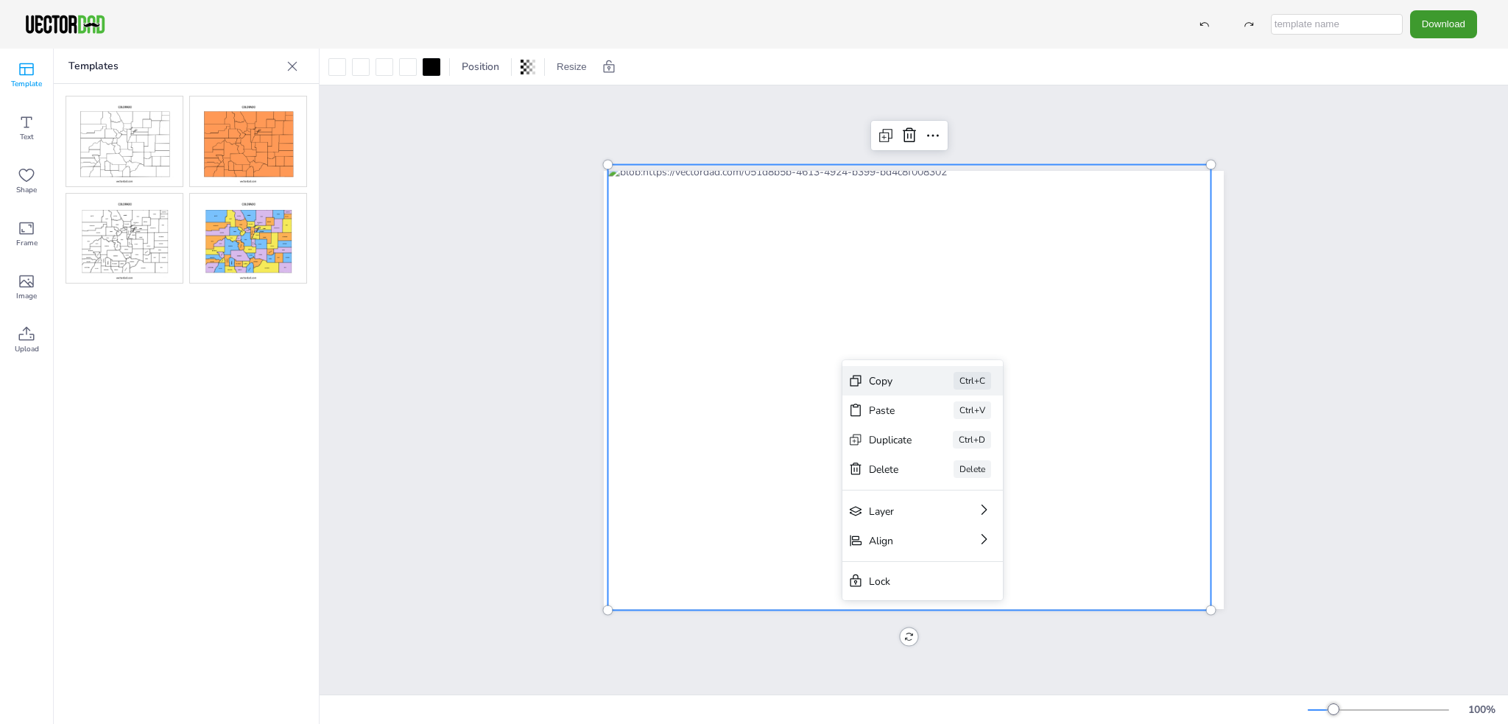
click at [883, 379] on div "Copy" at bounding box center [890, 381] width 43 height 14
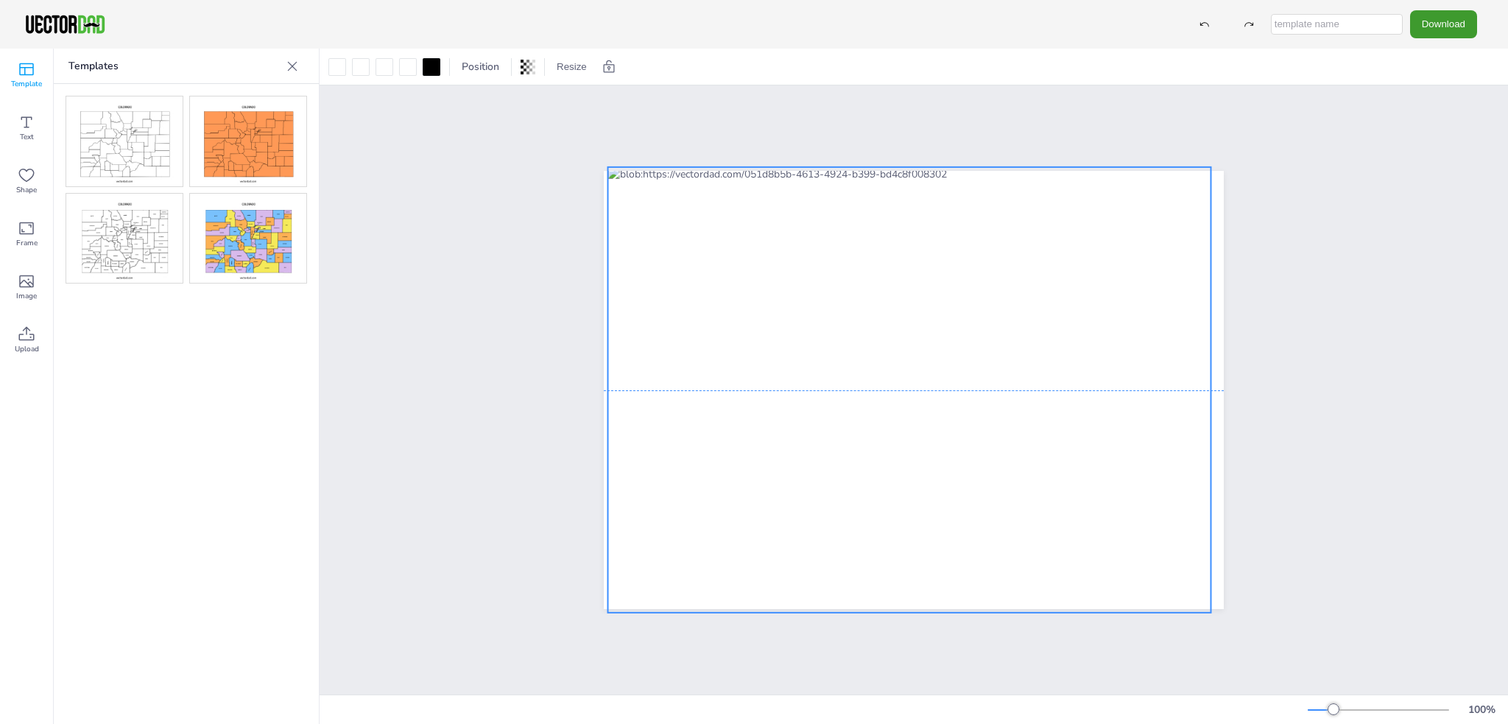
click at [1054, 323] on div at bounding box center [909, 389] width 603 height 445
click at [401, 62] on div at bounding box center [408, 67] width 18 height 18
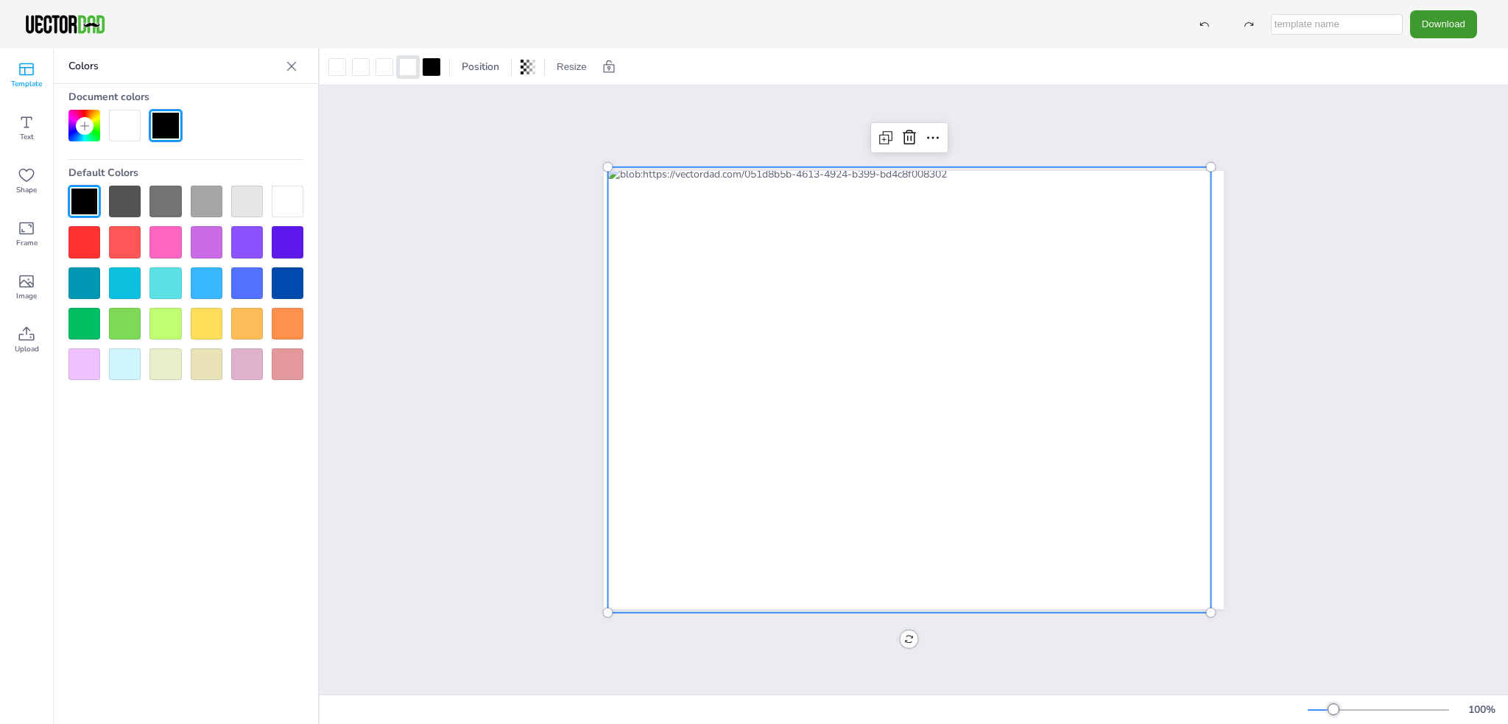
click at [655, 207] on div at bounding box center [909, 389] width 603 height 445
click at [122, 239] on div at bounding box center [125, 242] width 32 height 32
click at [165, 244] on div at bounding box center [165, 242] width 32 height 32
click at [213, 245] on div at bounding box center [207, 242] width 32 height 32
click at [135, 127] on div at bounding box center [125, 126] width 32 height 32
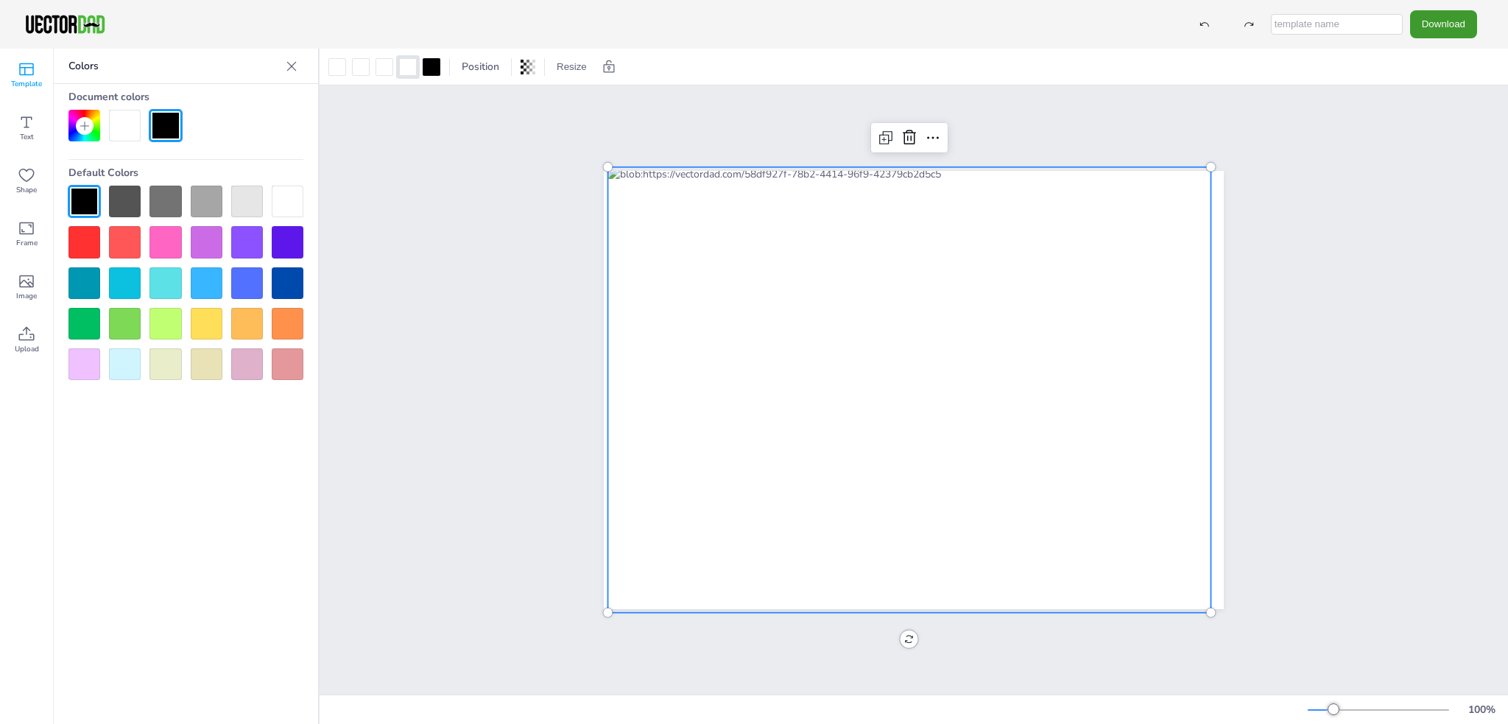
click at [1174, 181] on div at bounding box center [909, 389] width 603 height 445
